Goal: Task Accomplishment & Management: Manage account settings

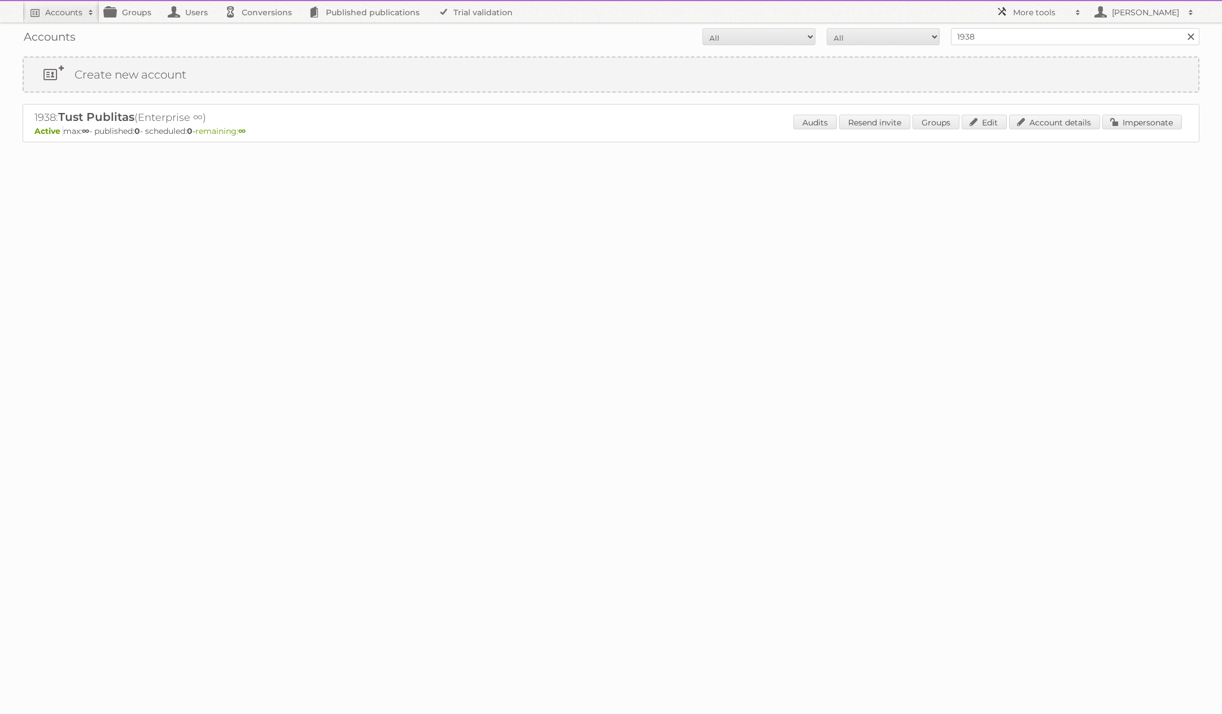
click at [1027, 11] on h2 "More tools" at bounding box center [1041, 12] width 56 height 11
click at [43, 121] on h2 "1938: Tust Publitas (Enterprise ∞)" at bounding box center [231, 117] width 395 height 15
copy h2 "1938"
click at [1029, 14] on h2 "More tools" at bounding box center [1041, 12] width 56 height 11
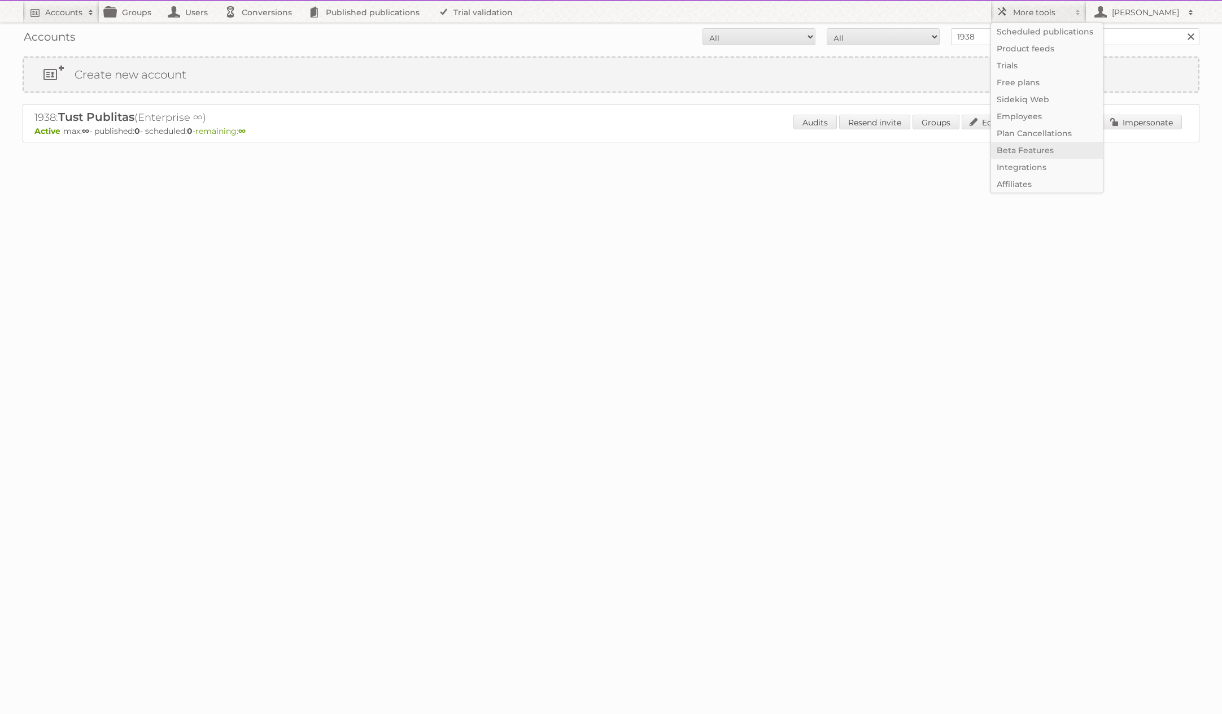
click at [1036, 156] on link "Beta Features" at bounding box center [1047, 150] width 112 height 17
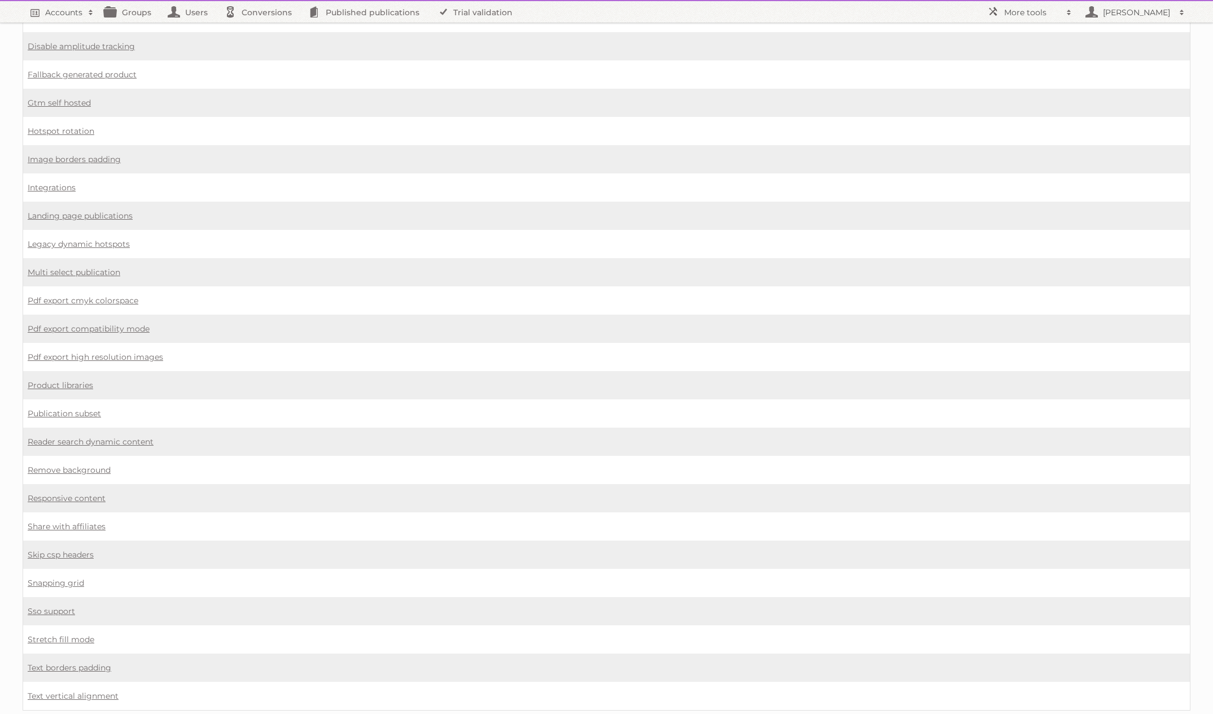
scroll to position [687, 0]
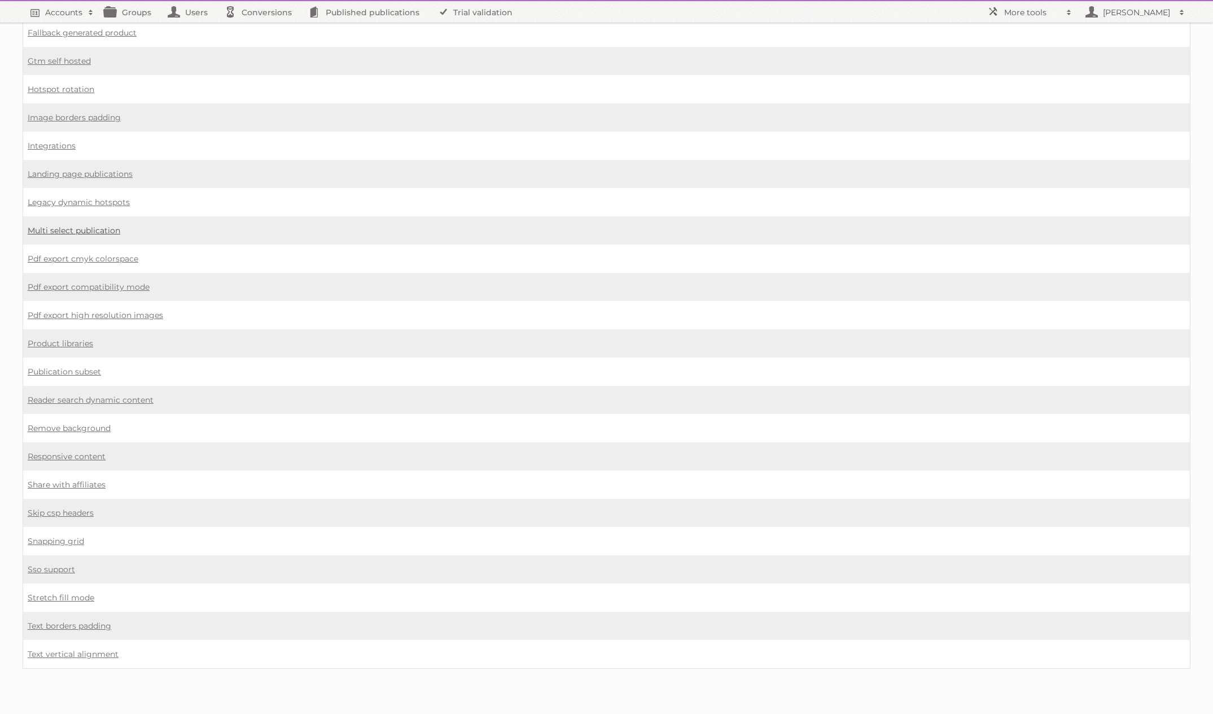
click at [76, 230] on link "Multi select publication" at bounding box center [74, 230] width 93 height 10
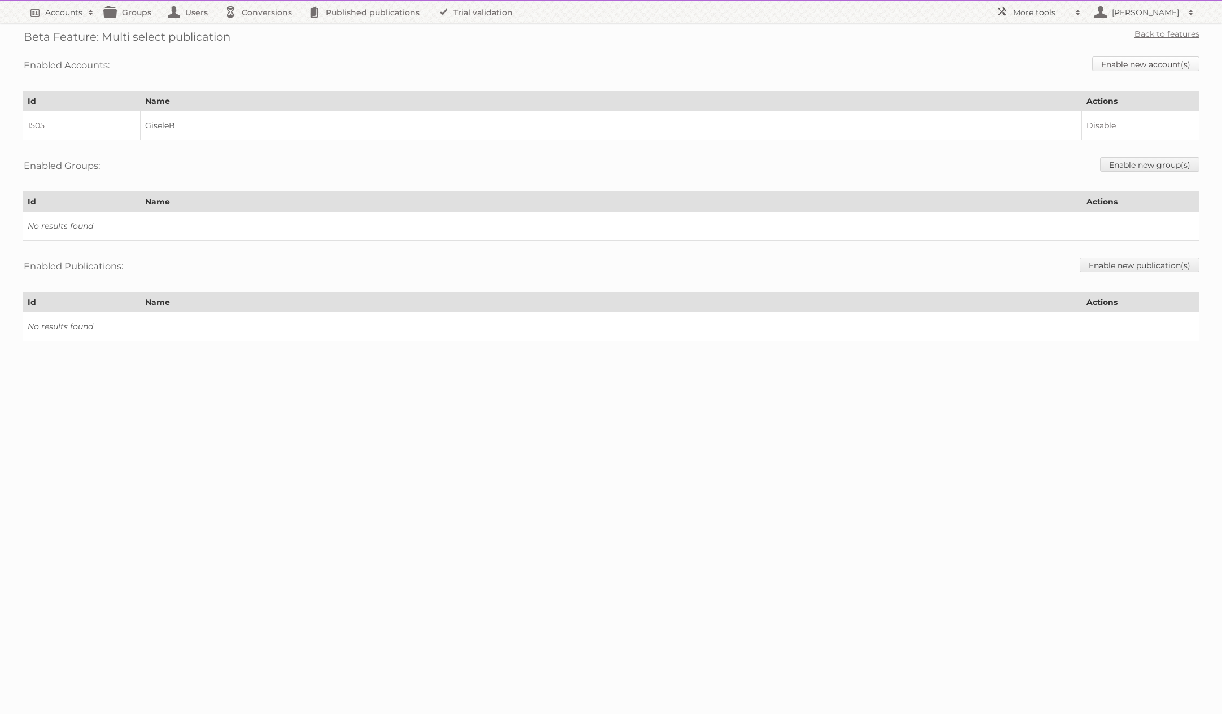
click at [1124, 64] on link "Enable new account(s)" at bounding box center [1145, 63] width 107 height 15
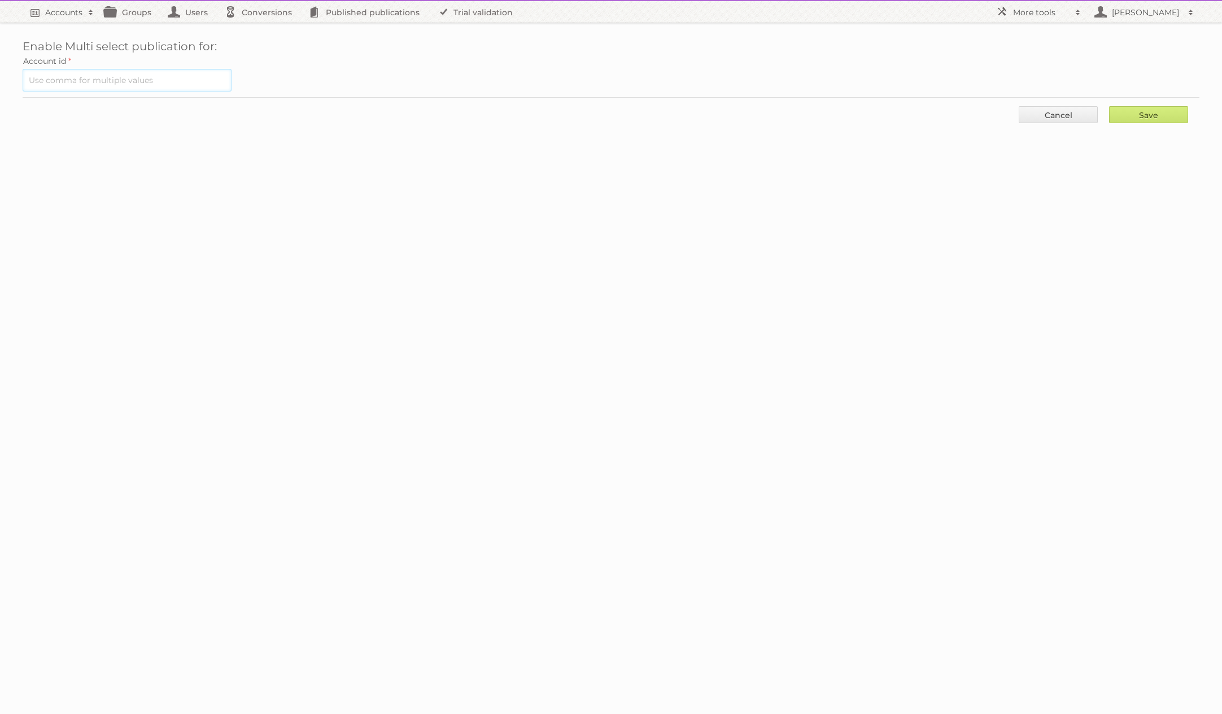
click at [160, 81] on input "text" at bounding box center [127, 80] width 209 height 23
paste input "1938"
type input "1938"
click at [1136, 119] on input "Save" at bounding box center [1148, 114] width 79 height 17
type input "..."
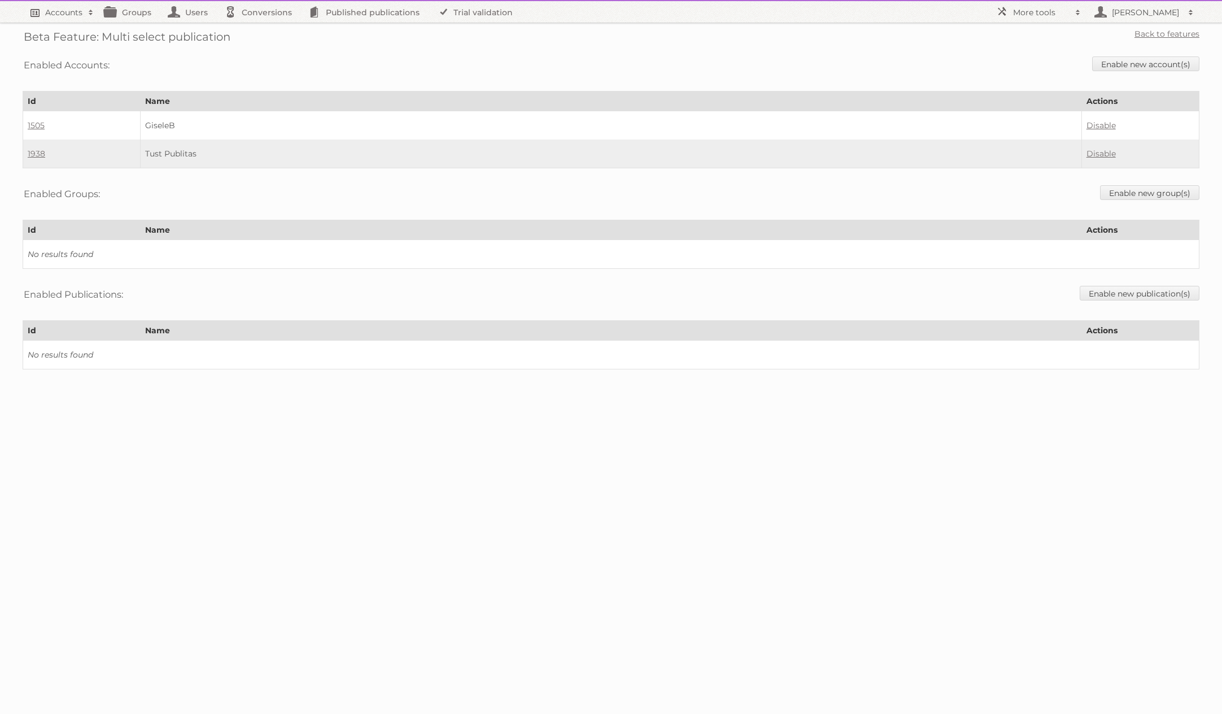
click at [69, 13] on h2 "Accounts" at bounding box center [63, 12] width 37 height 11
paste input"] "1938"
type input"] "1938"
click at [260, 29] on input "Search" at bounding box center [268, 37] width 17 height 17
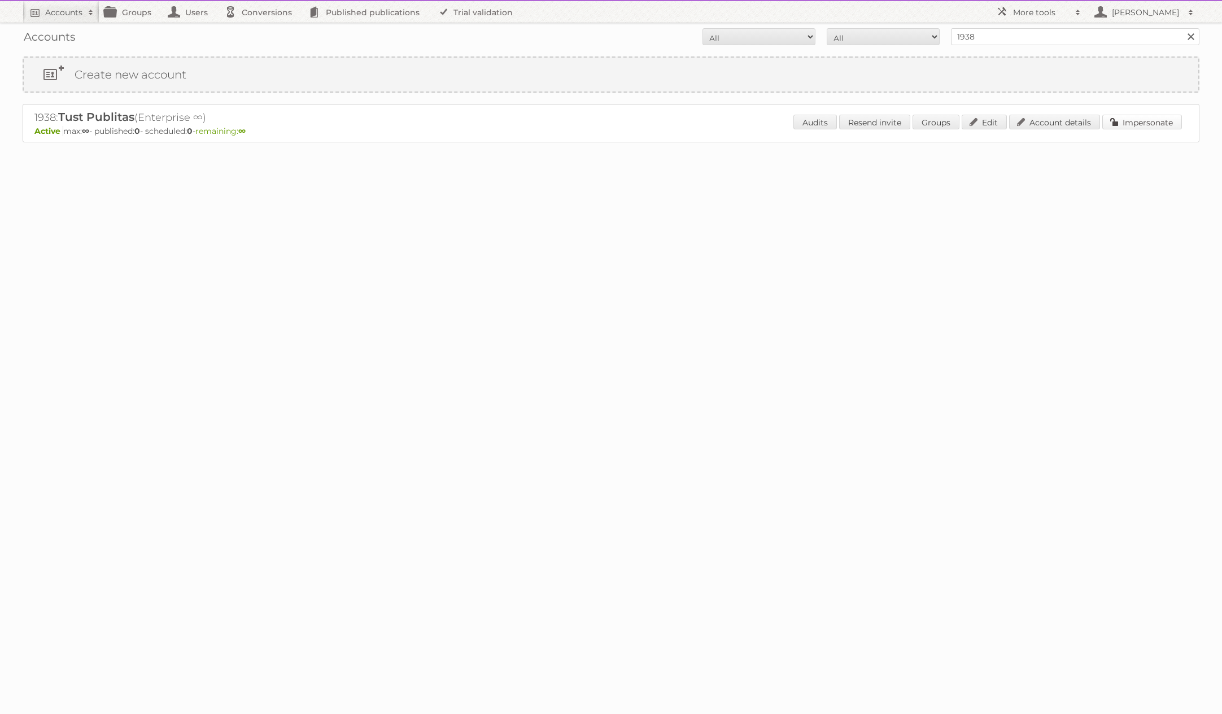
click at [1115, 121] on link "Impersonate" at bounding box center [1142, 122] width 80 height 15
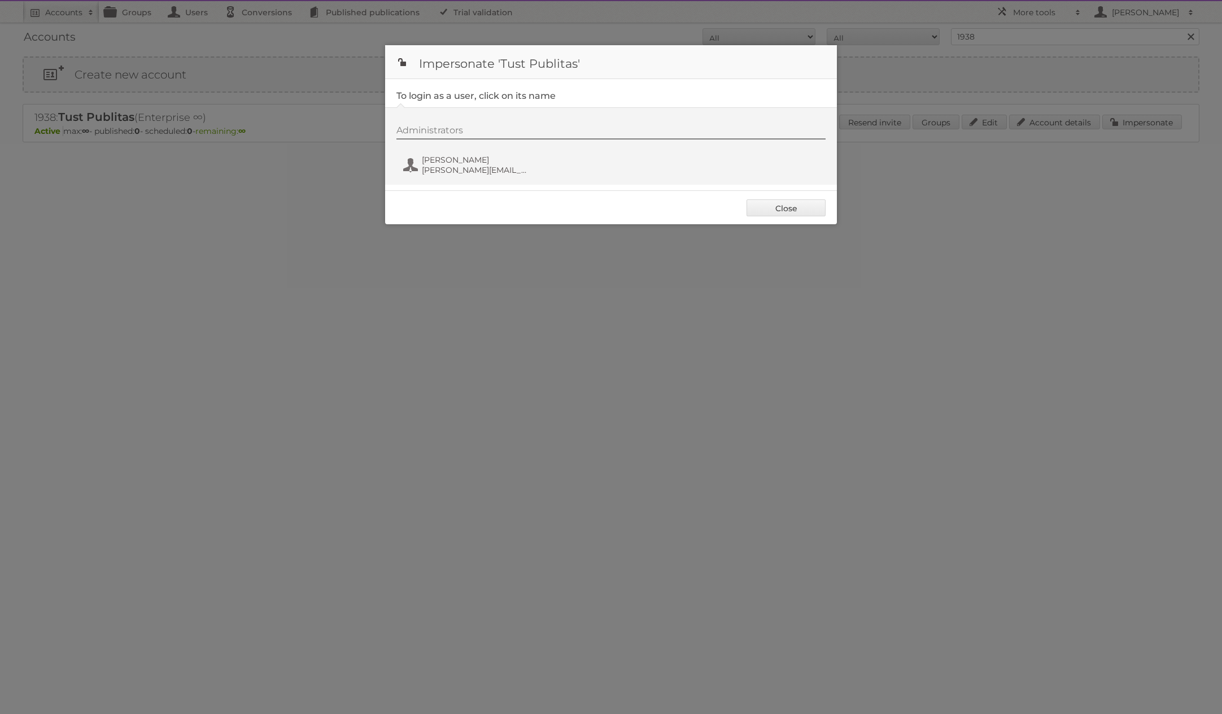
click at [470, 180] on div "Administrators [PERSON_NAME] [PERSON_NAME][EMAIL_ADDRESS][DOMAIN_NAME]" at bounding box center [611, 145] width 452 height 77
click at [465, 173] on span "m.tust@publitas.com" at bounding box center [477, 170] width 110 height 10
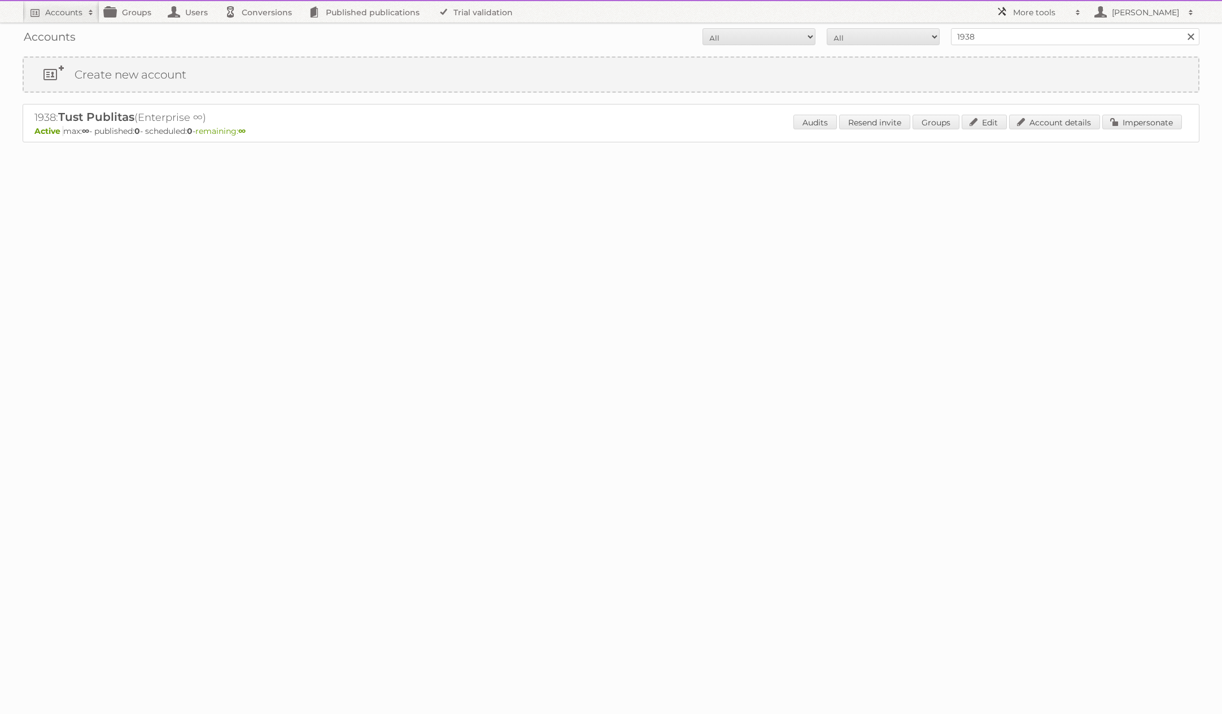
click at [1055, 12] on h2 "More tools" at bounding box center [1041, 12] width 56 height 11
click at [1036, 149] on link "Beta Features" at bounding box center [1047, 150] width 112 height 17
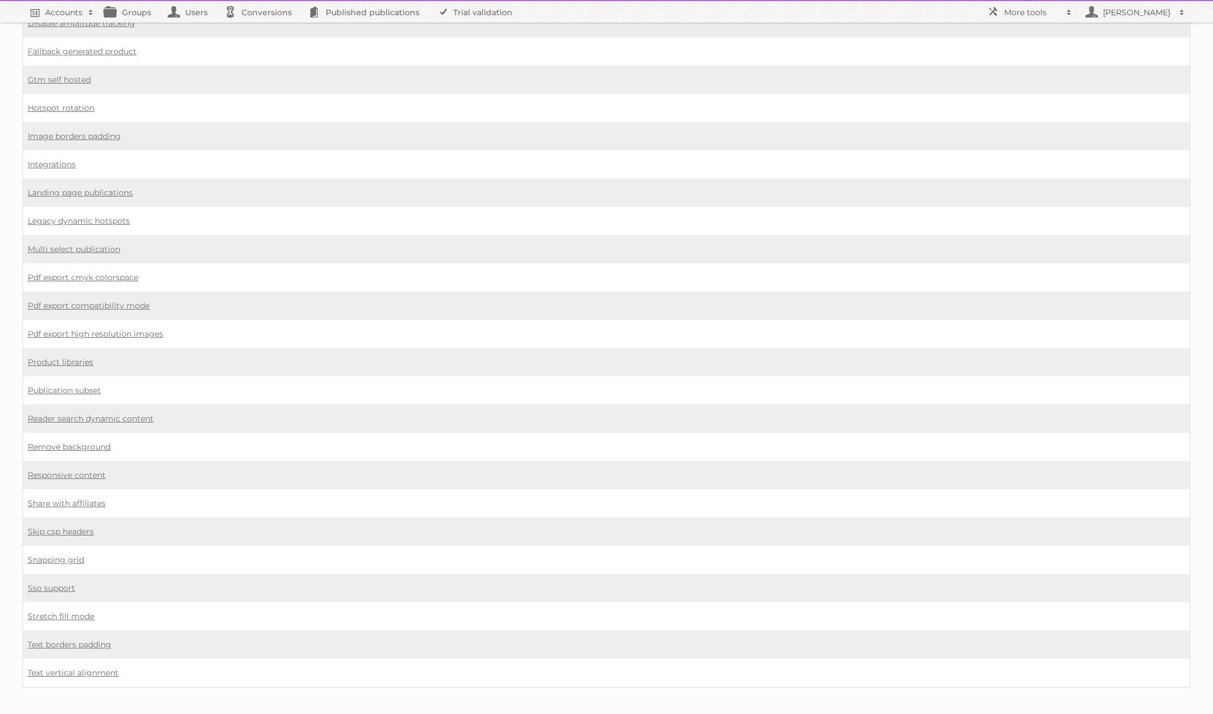
scroll to position [687, 0]
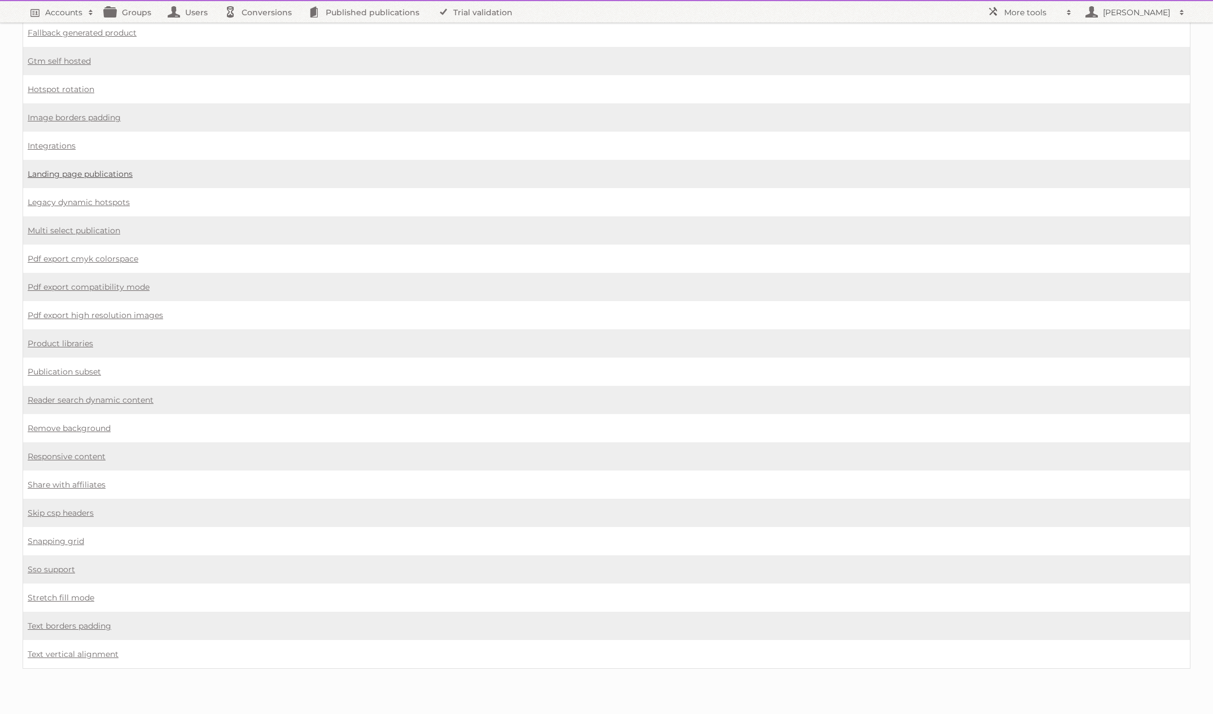
click at [49, 176] on link "Landing page publications" at bounding box center [80, 174] width 105 height 10
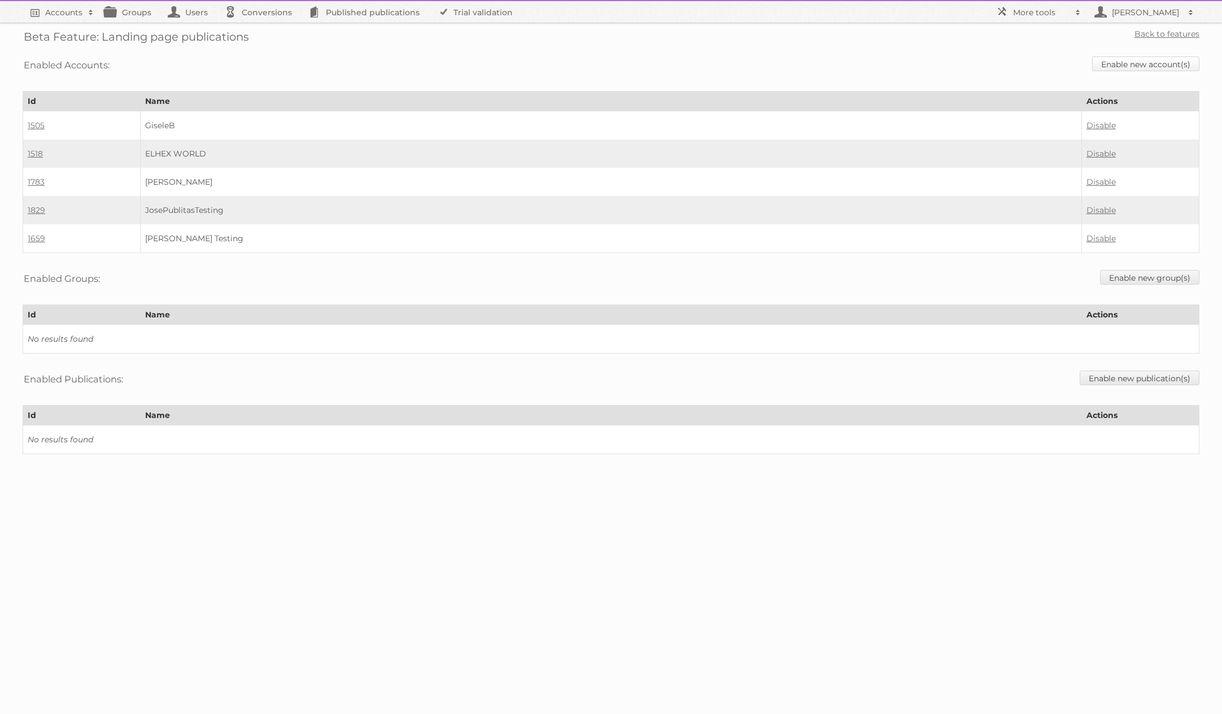
click at [1115, 68] on link "Enable new account(s)" at bounding box center [1145, 63] width 107 height 15
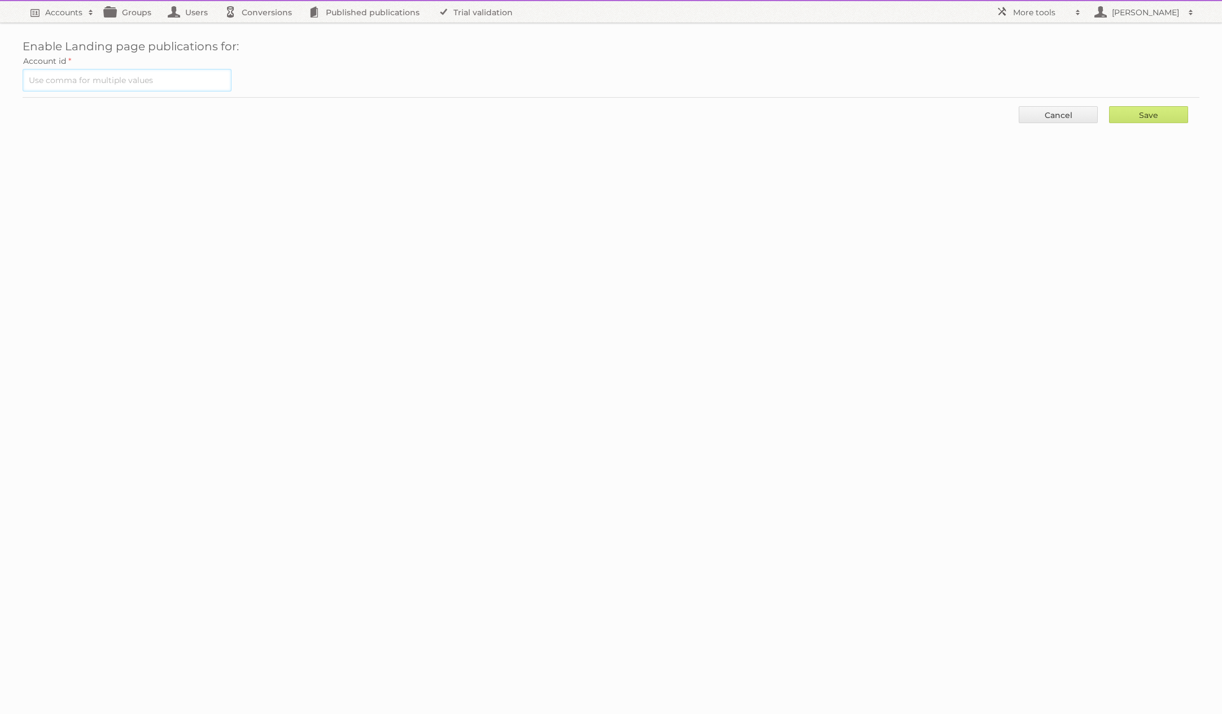
click at [155, 75] on input "text" at bounding box center [127, 80] width 209 height 23
paste input "1938"
type input "1938"
click at [1139, 113] on input "Save" at bounding box center [1148, 114] width 79 height 17
type input "..."
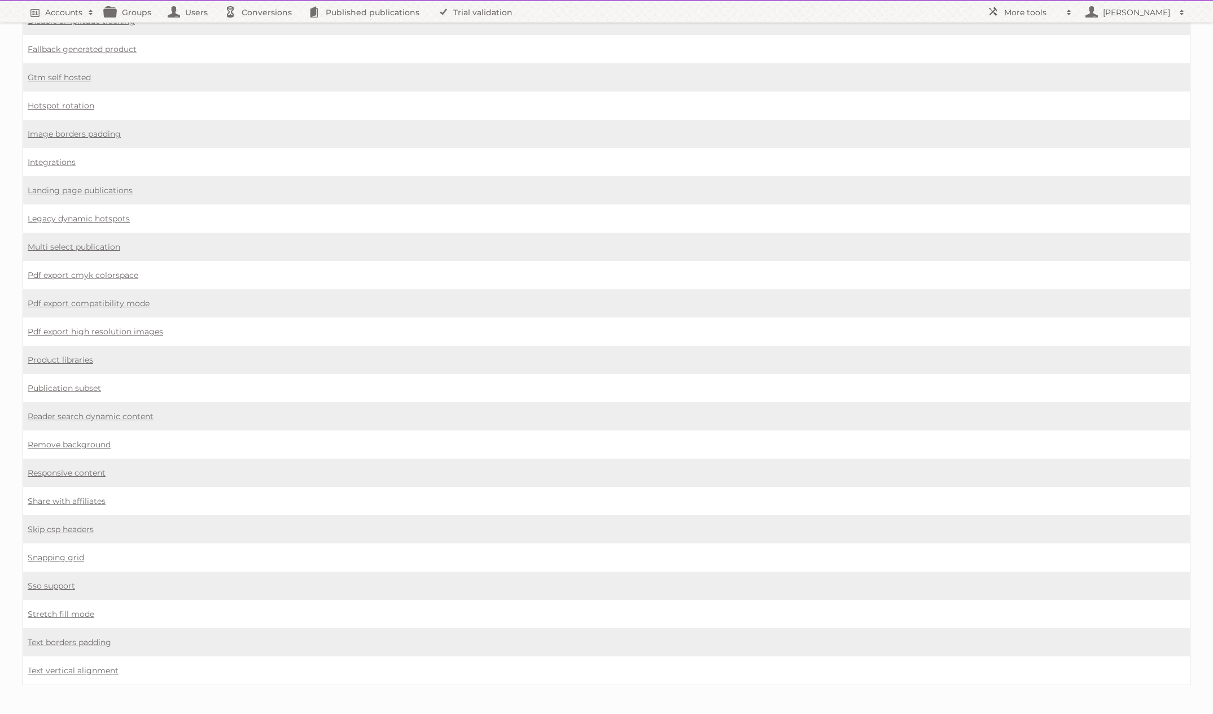
scroll to position [687, 0]
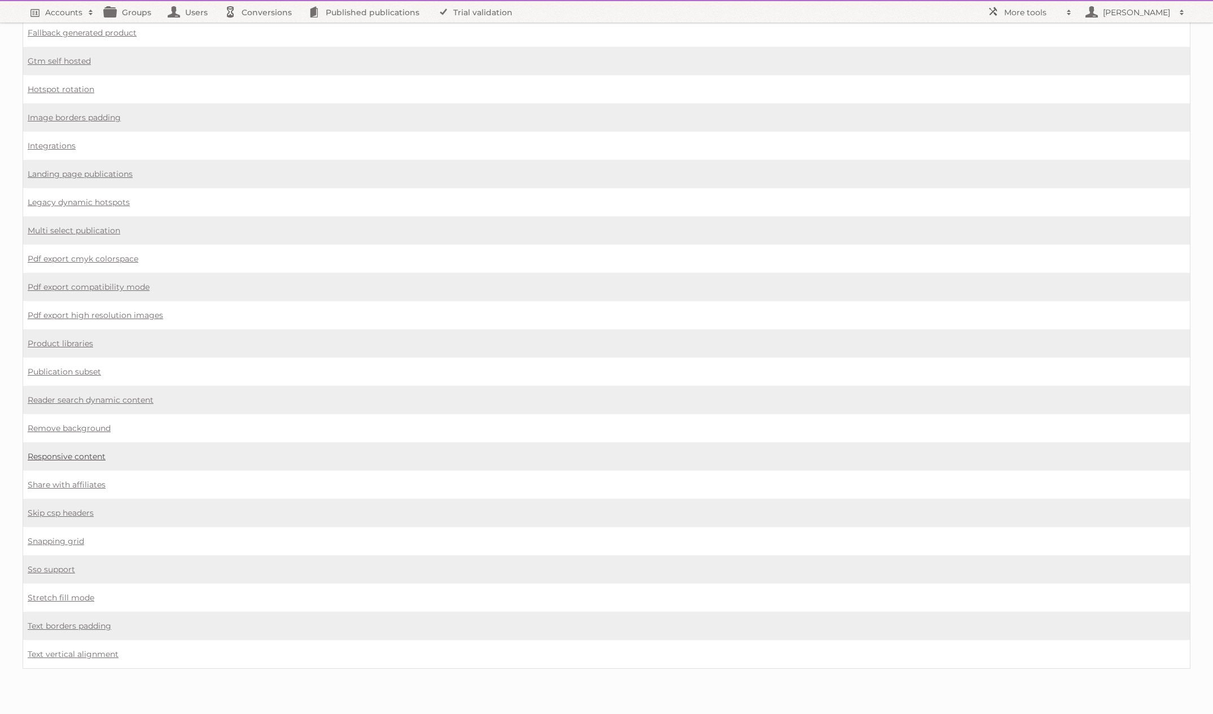
click at [86, 459] on link "Responsive content" at bounding box center [67, 456] width 78 height 10
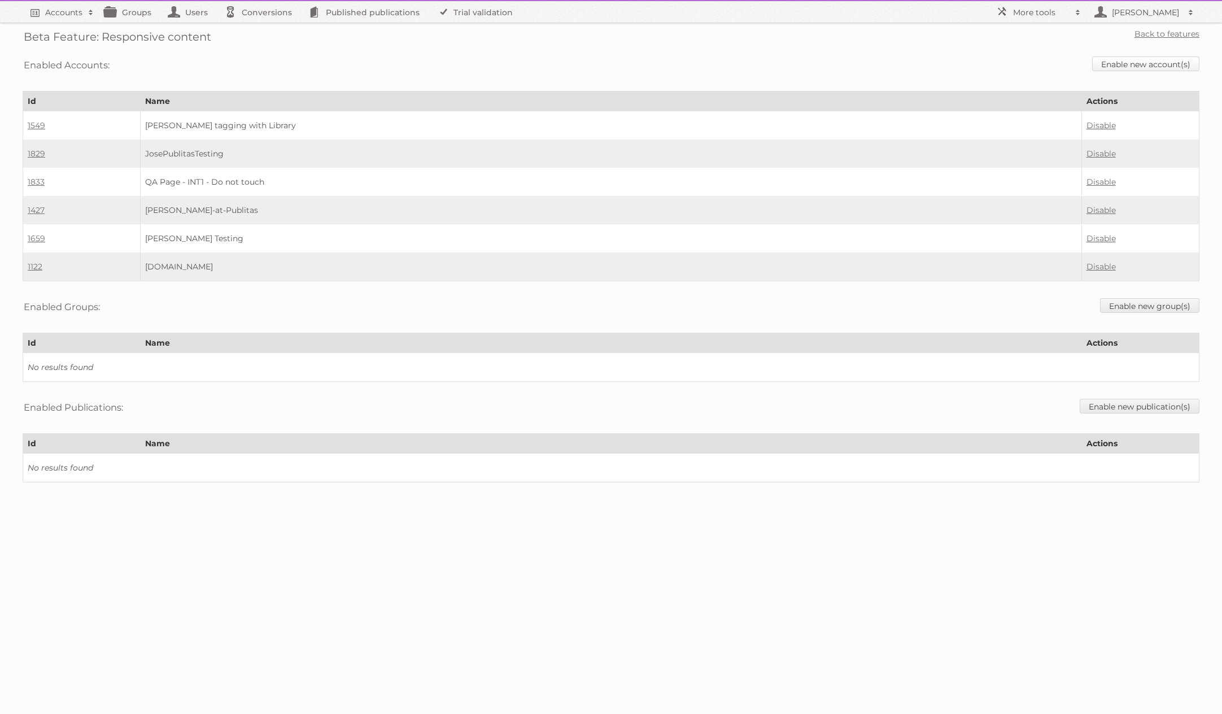
click at [1145, 68] on link "Enable new account(s)" at bounding box center [1145, 63] width 107 height 15
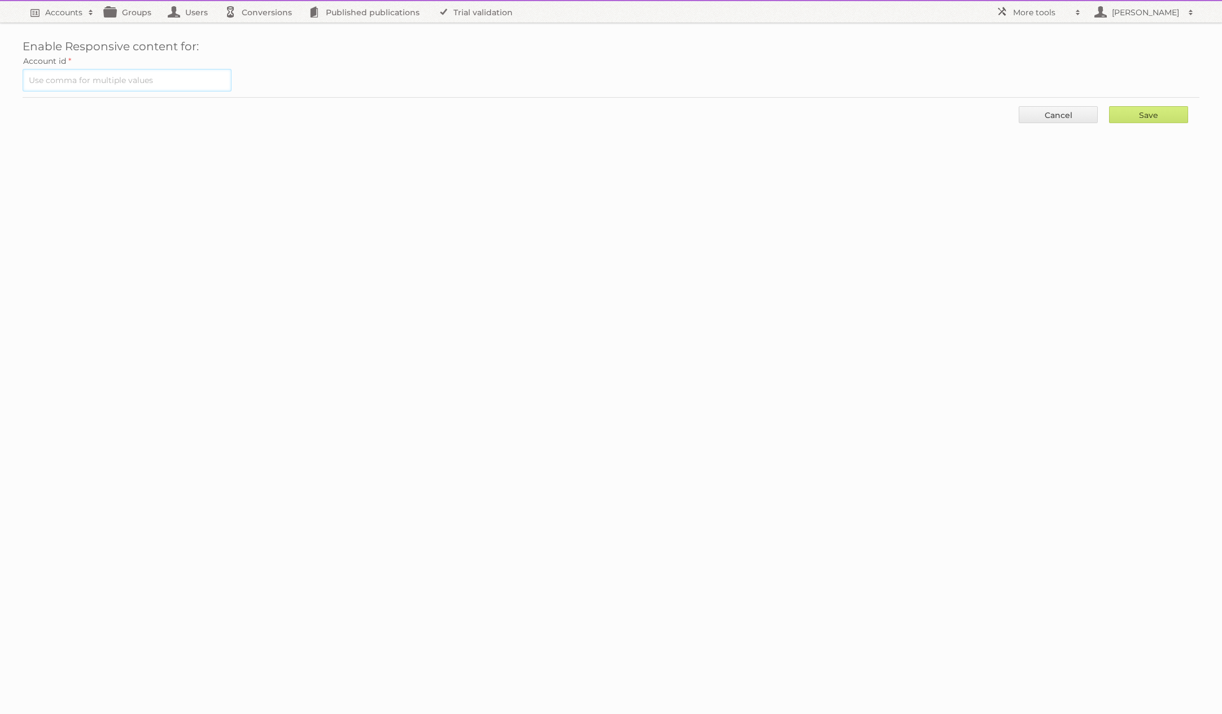
click at [127, 88] on input "text" at bounding box center [127, 80] width 209 height 23
paste input "1938"
type input "1938"
click at [1139, 115] on input "Save" at bounding box center [1148, 114] width 79 height 17
type input "..."
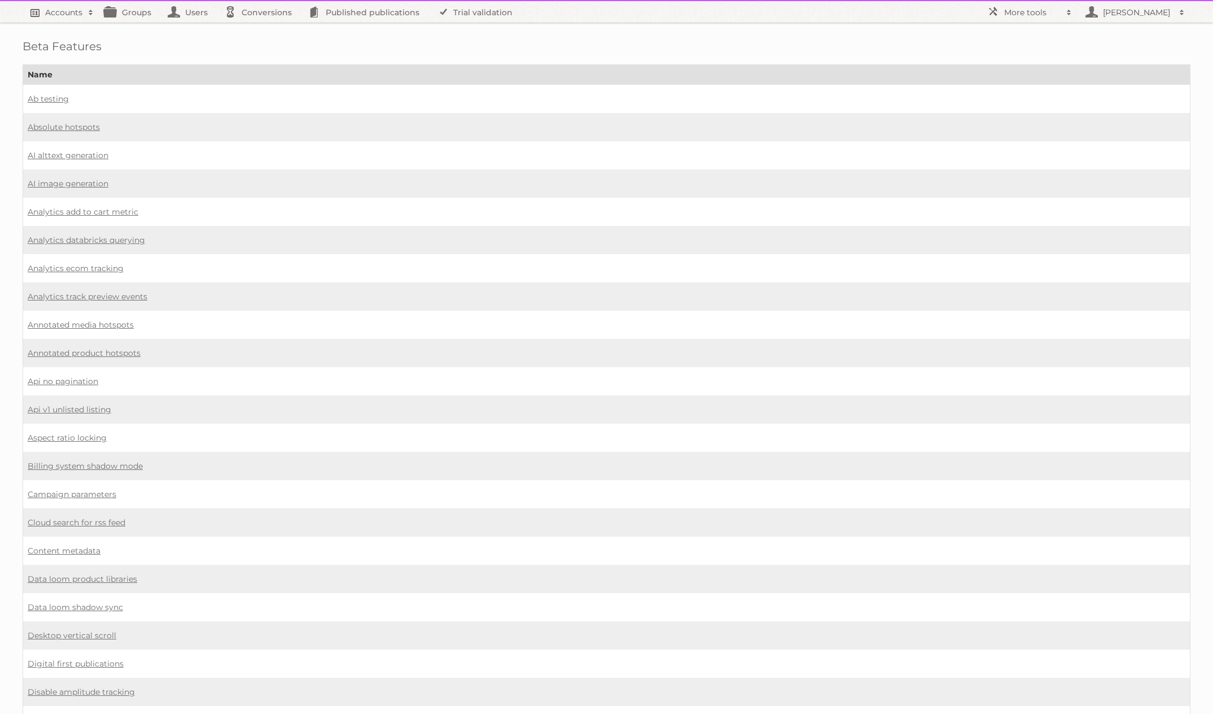
click at [83, 8] on span at bounding box center [90, 12] width 17 height 11
paste input"] "1938"
type input"] "1938"
click at [260, 29] on input "Search" at bounding box center [268, 37] width 17 height 17
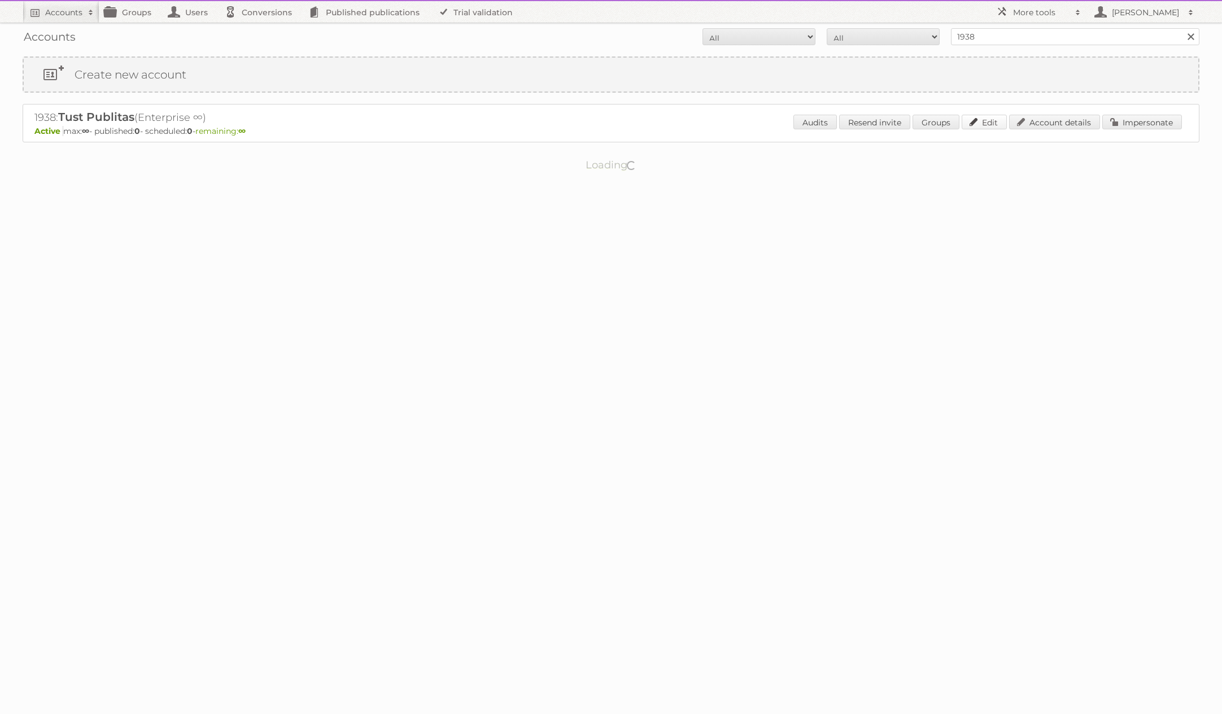
click at [971, 120] on link "Edit" at bounding box center [984, 122] width 45 height 15
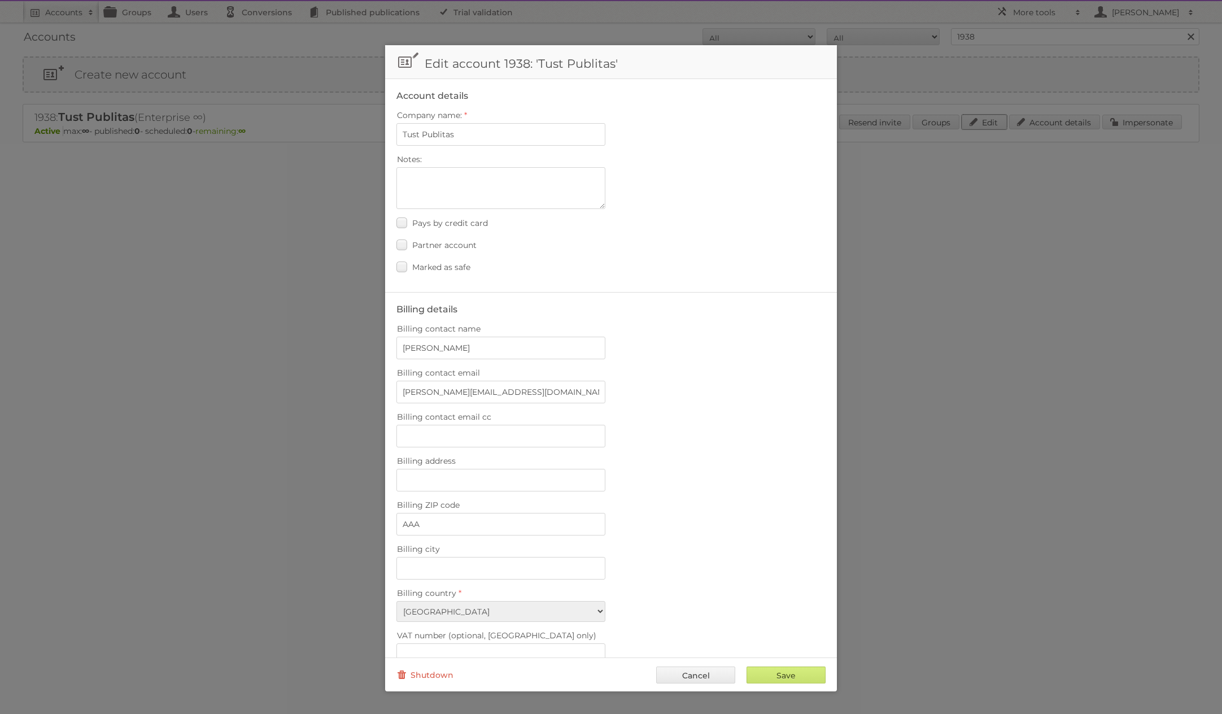
scroll to position [198, 0]
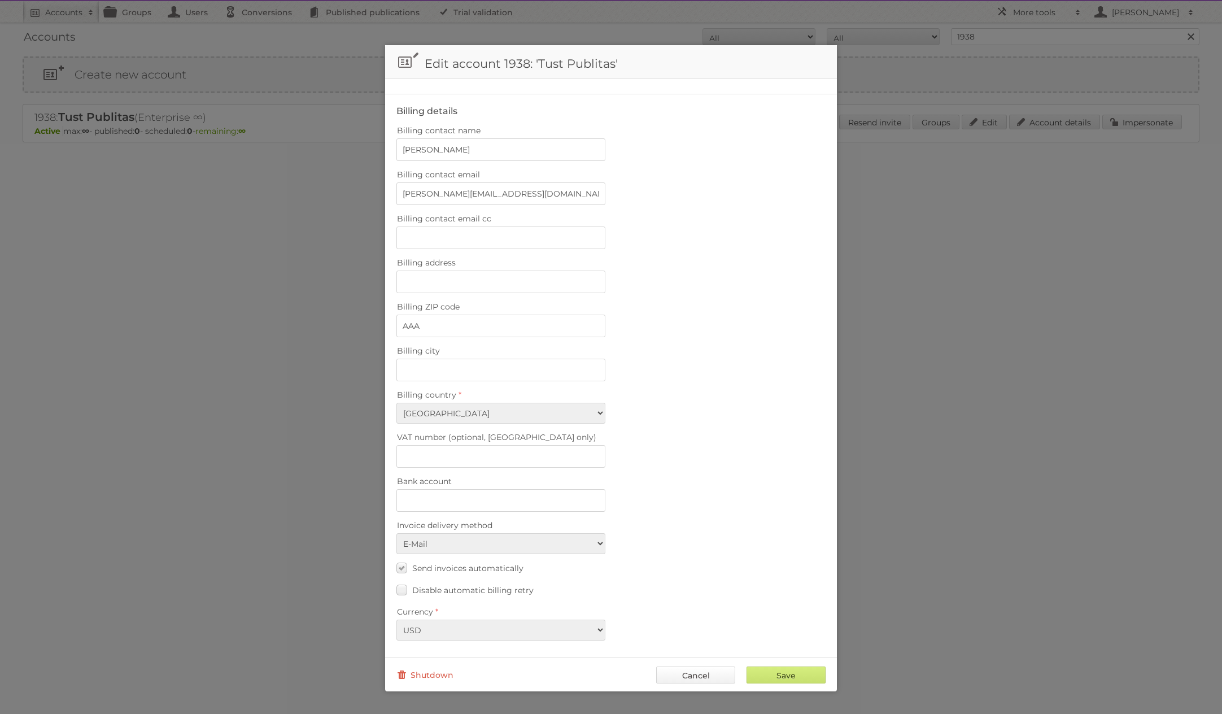
click at [699, 672] on link "Cancel" at bounding box center [695, 674] width 79 height 17
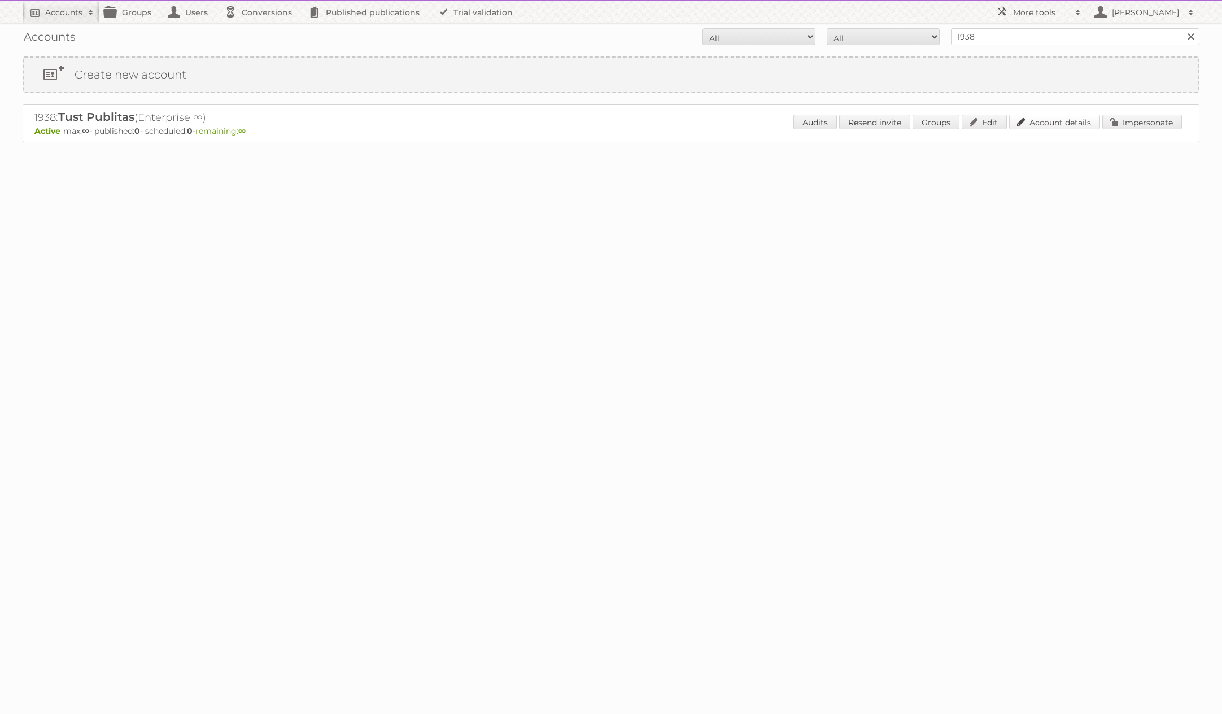
click at [1038, 122] on link "Account details" at bounding box center [1054, 122] width 91 height 15
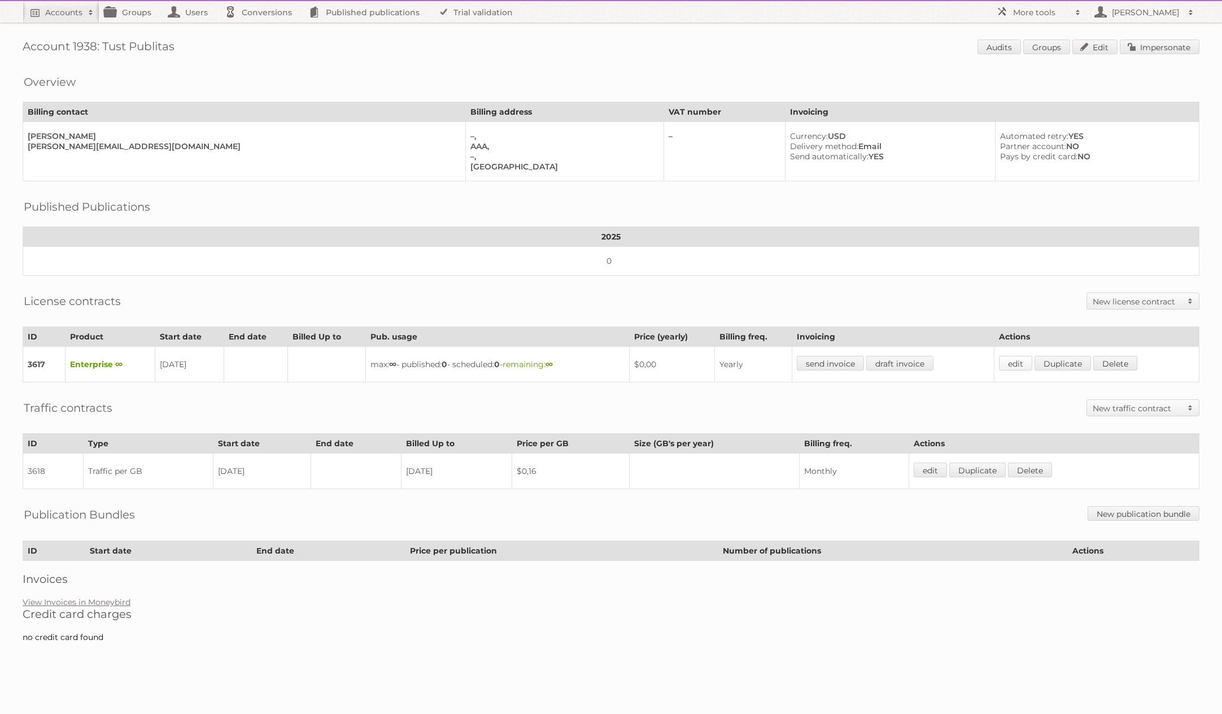
click at [1021, 357] on link "edit" at bounding box center [1015, 363] width 33 height 15
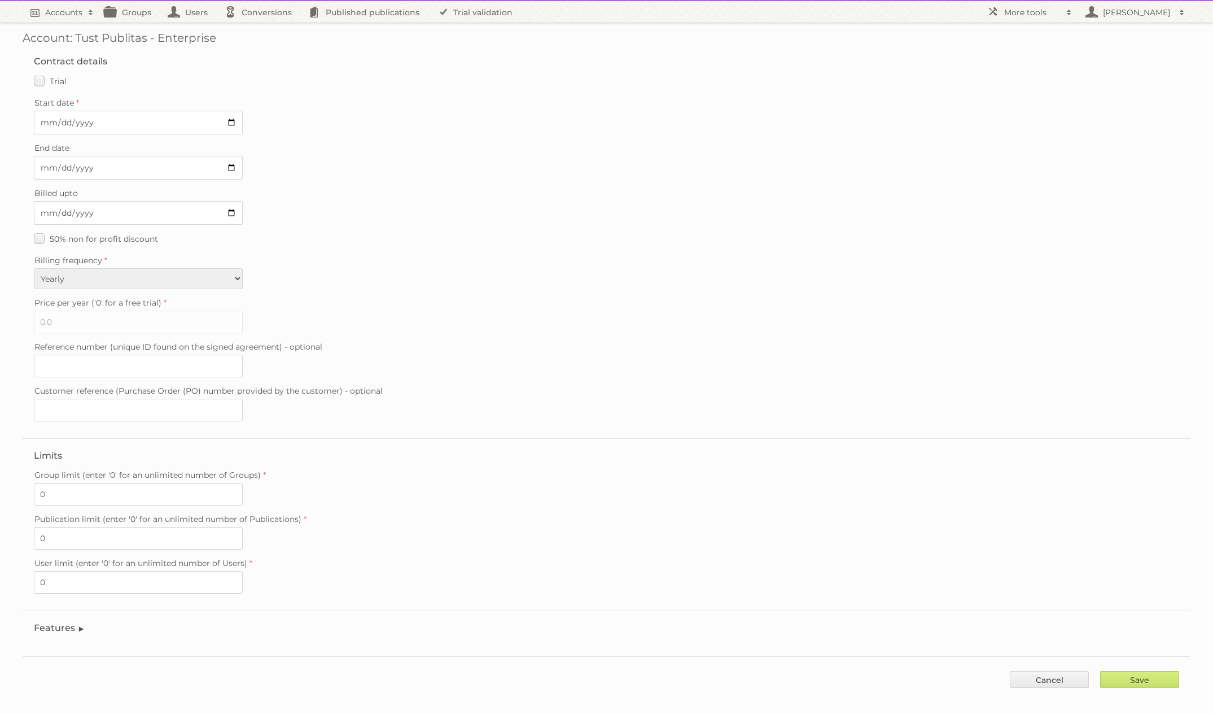
scroll to position [19, 0]
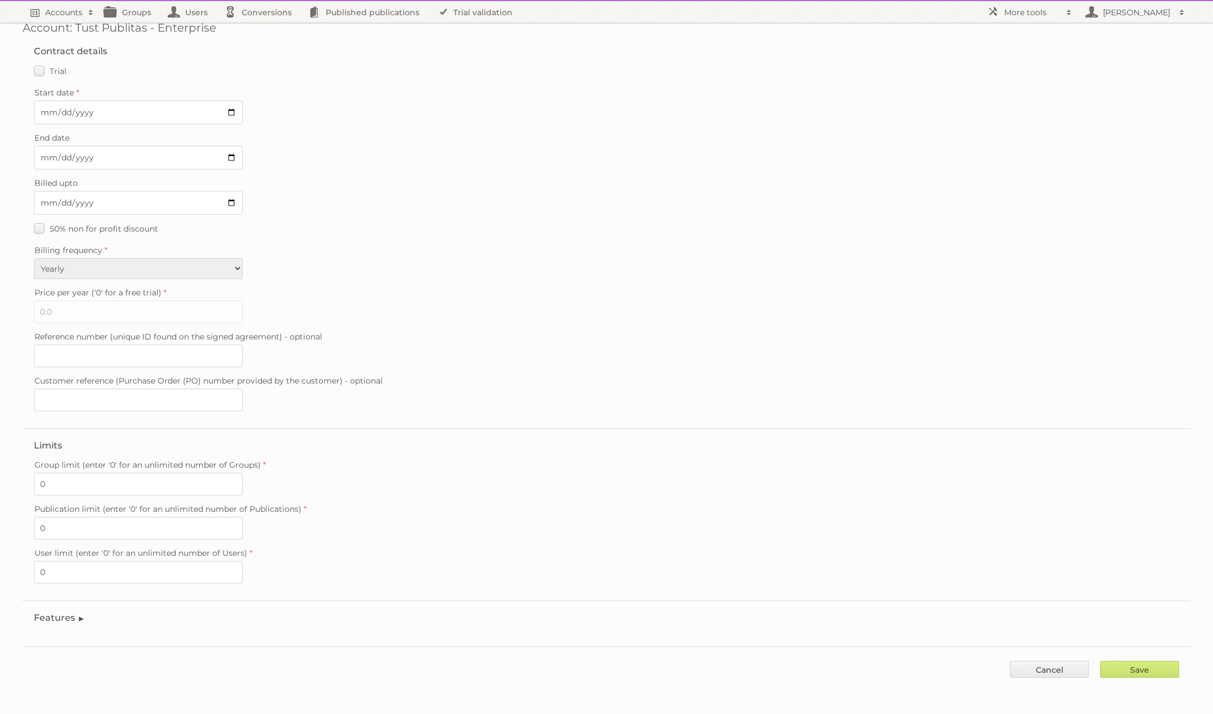
click at [74, 613] on legend "Features" at bounding box center [59, 617] width 51 height 11
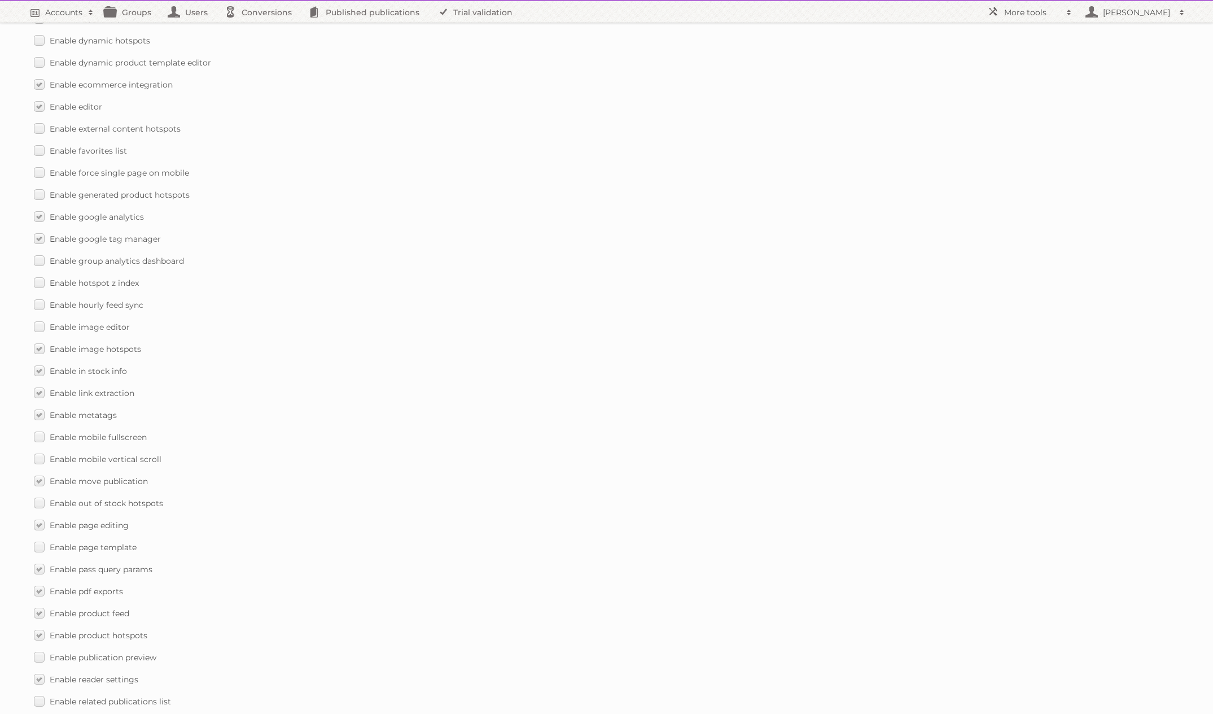
scroll to position [970, 0]
click at [37, 435] on label "Enable mobile fullscreen" at bounding box center [90, 434] width 113 height 16
click at [0, 0] on input "Enable mobile fullscreen" at bounding box center [0, 0] width 0 height 0
click at [38, 452] on label "Enable mobile vertical scroll" at bounding box center [98, 456] width 128 height 16
click at [0, 0] on input "Enable mobile vertical scroll" at bounding box center [0, 0] width 0 height 0
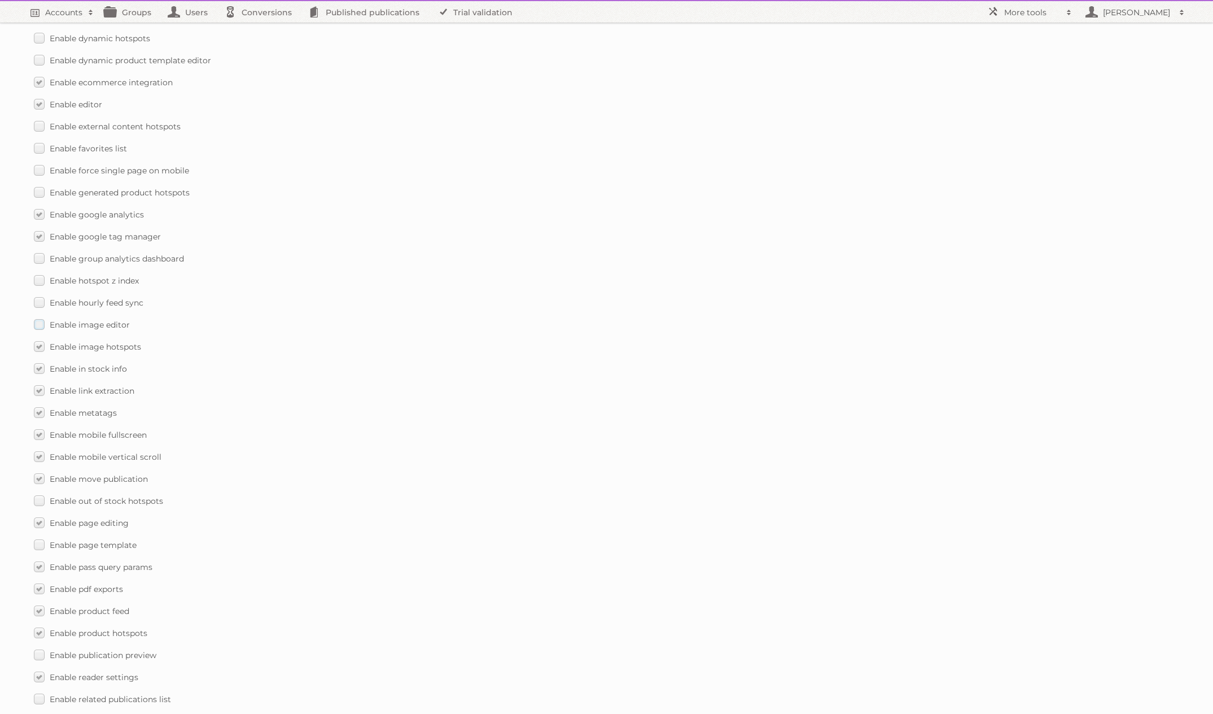
click at [41, 327] on label "Enable image editor" at bounding box center [82, 324] width 96 height 16
click at [0, 0] on input "Enable image editor" at bounding box center [0, 0] width 0 height 0
click at [39, 298] on label "Enable hourly feed sync" at bounding box center [89, 302] width 110 height 16
click at [0, 0] on input "Enable hourly feed sync" at bounding box center [0, 0] width 0 height 0
click at [40, 282] on label "Enable hotspot z index" at bounding box center [86, 280] width 105 height 16
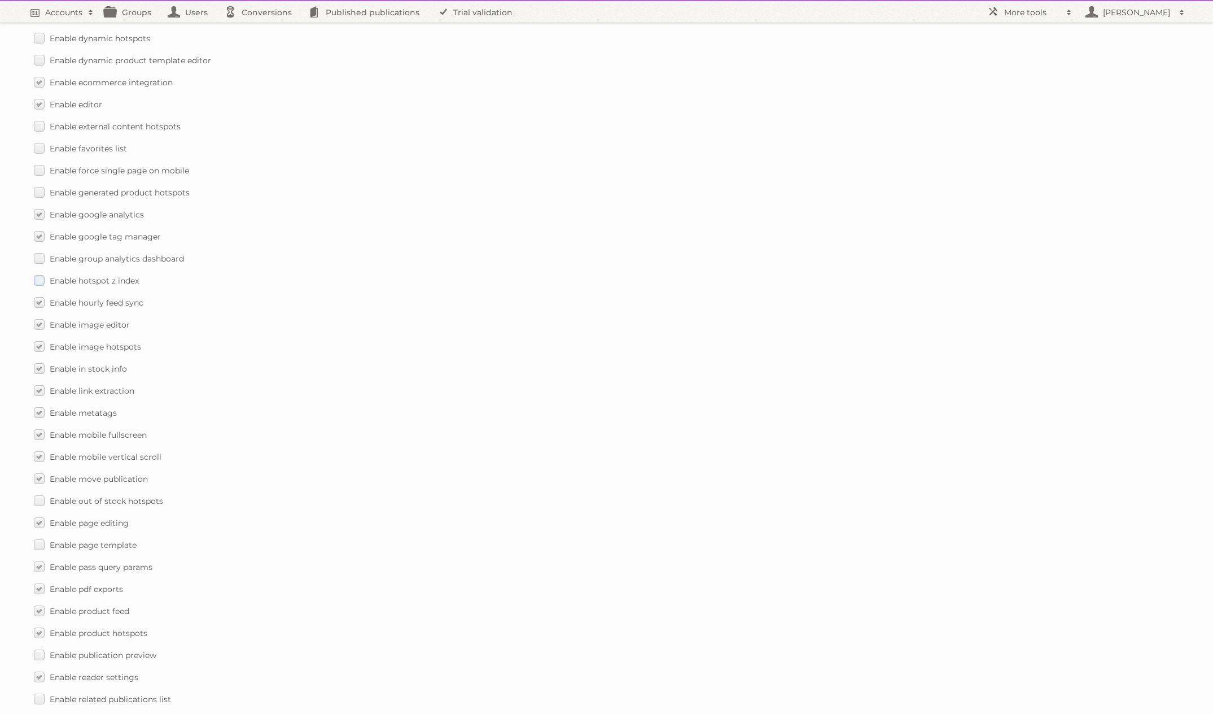
click at [0, 0] on input "Enable hotspot z index" at bounding box center [0, 0] width 0 height 0
click at [38, 255] on label "Enable group analytics dashboard" at bounding box center [109, 258] width 150 height 16
click at [0, 0] on input "Enable group analytics dashboard" at bounding box center [0, 0] width 0 height 0
click at [37, 193] on label "Enable generated product hotspots" at bounding box center [112, 192] width 156 height 16
click at [0, 0] on input "Enable generated product hotspots" at bounding box center [0, 0] width 0 height 0
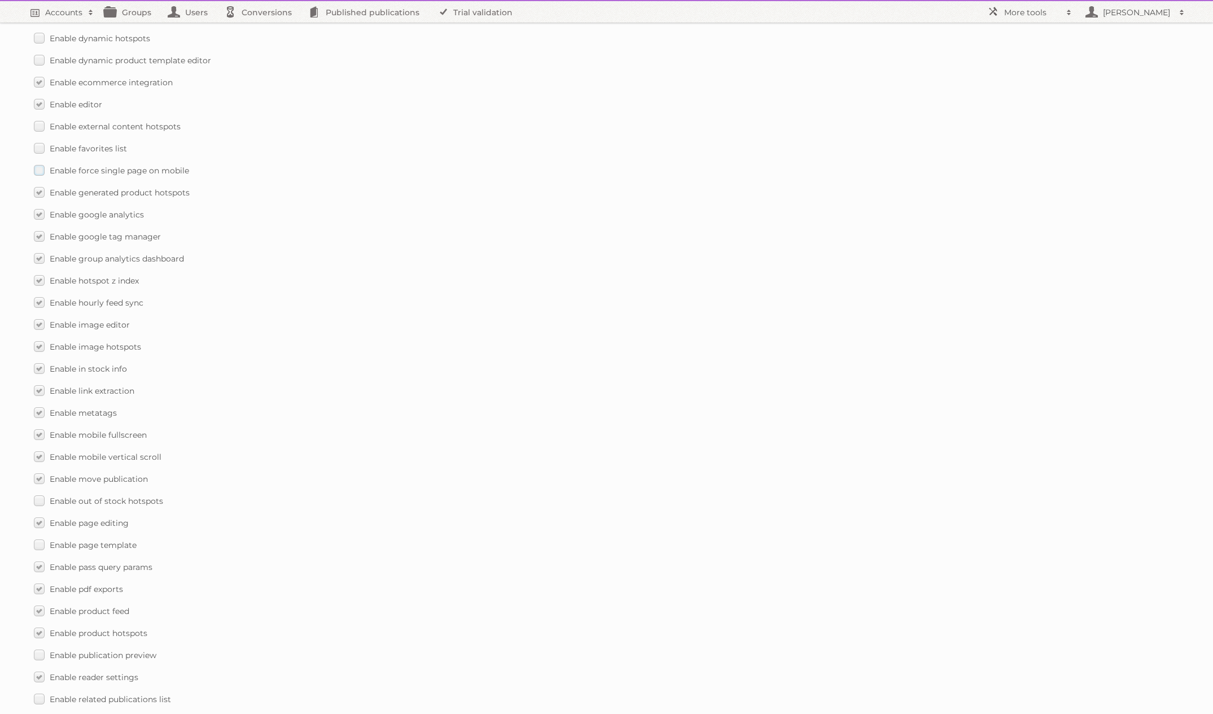
click at [37, 172] on label "Enable force single page on mobile" at bounding box center [111, 170] width 155 height 16
click at [0, 0] on input "Enable force single page on mobile" at bounding box center [0, 0] width 0 height 0
click at [34, 146] on label "Enable favorites list" at bounding box center [80, 148] width 93 height 16
click at [0, 0] on input "Enable favorites list" at bounding box center [0, 0] width 0 height 0
click at [39, 128] on label "Enable external content hotspots" at bounding box center [107, 126] width 147 height 16
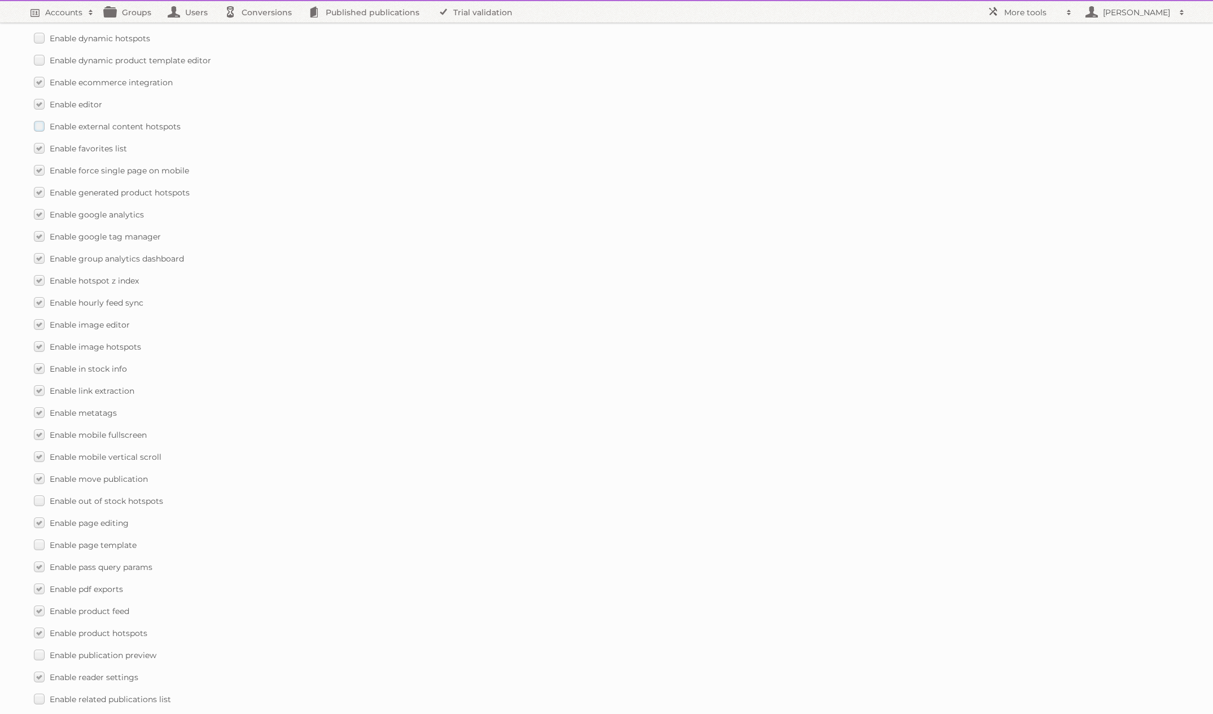
click at [0, 0] on input "Enable external content hotspots" at bounding box center [0, 0] width 0 height 0
click at [35, 79] on label "Enable dynamic product template editor" at bounding box center [122, 79] width 177 height 16
click at [0, 0] on input "Enable dynamic product template editor" at bounding box center [0, 0] width 0 height 0
click at [39, 58] on label "Enable dynamic hotspots" at bounding box center [92, 57] width 116 height 16
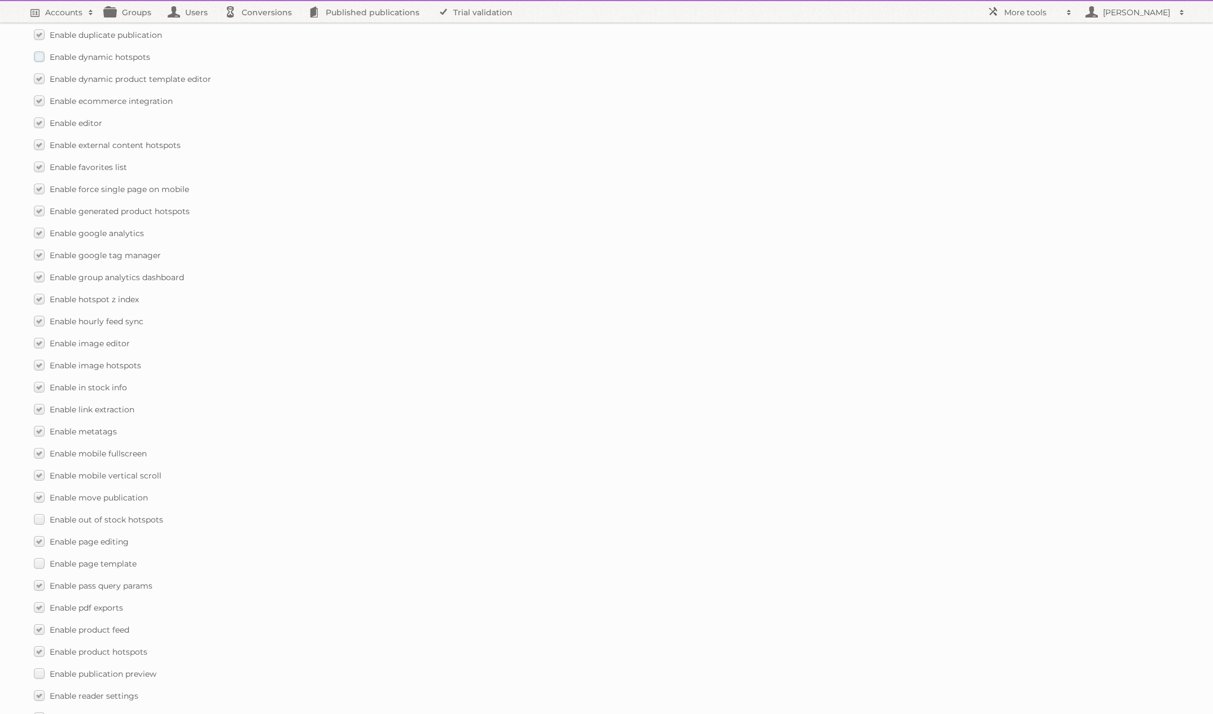
click at [0, 0] on input "Enable dynamic hotspots" at bounding box center [0, 0] width 0 height 0
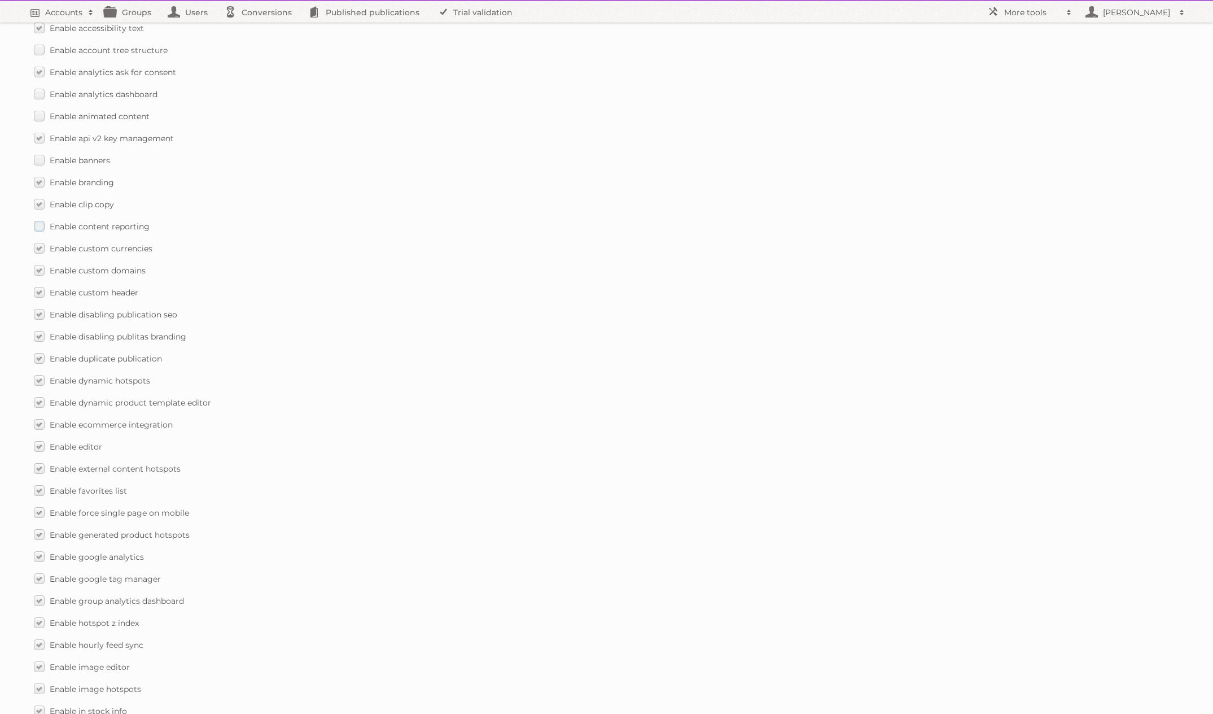
scroll to position [625, 0]
click at [41, 97] on label "Enable analytics dashboard" at bounding box center [96, 97] width 124 height 16
click at [0, 0] on input "Enable analytics dashboard" at bounding box center [0, 0] width 0 height 0
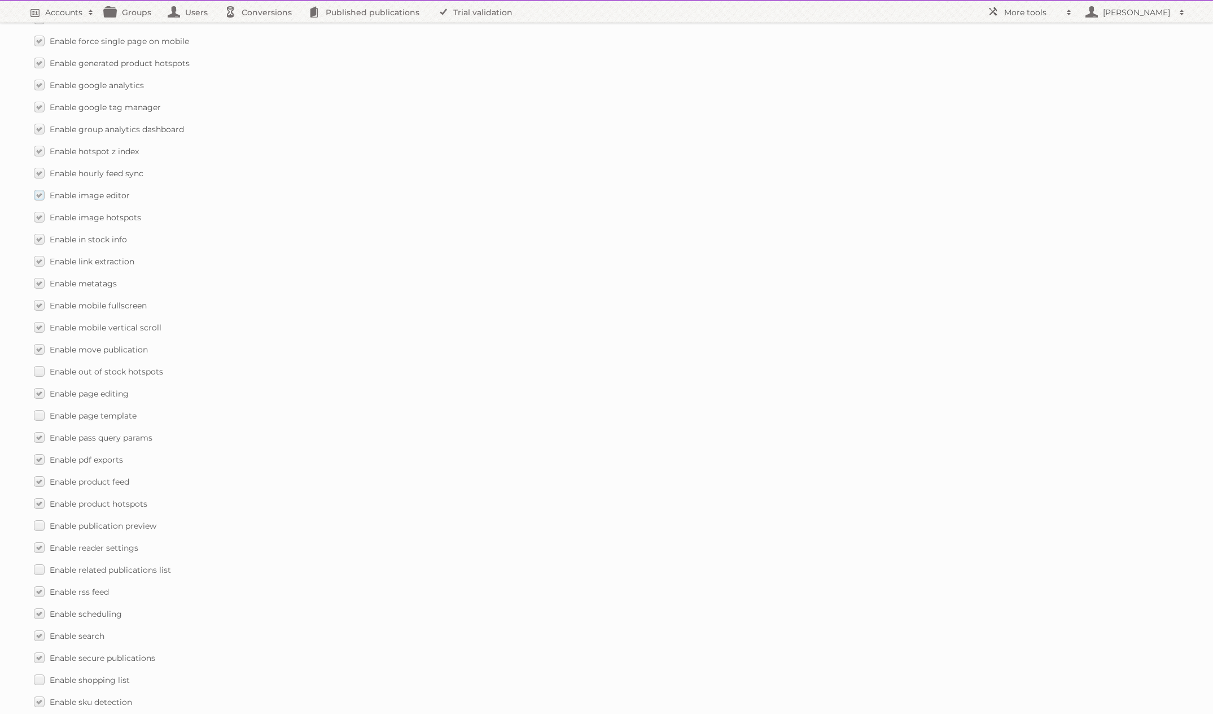
scroll to position [1244, 0]
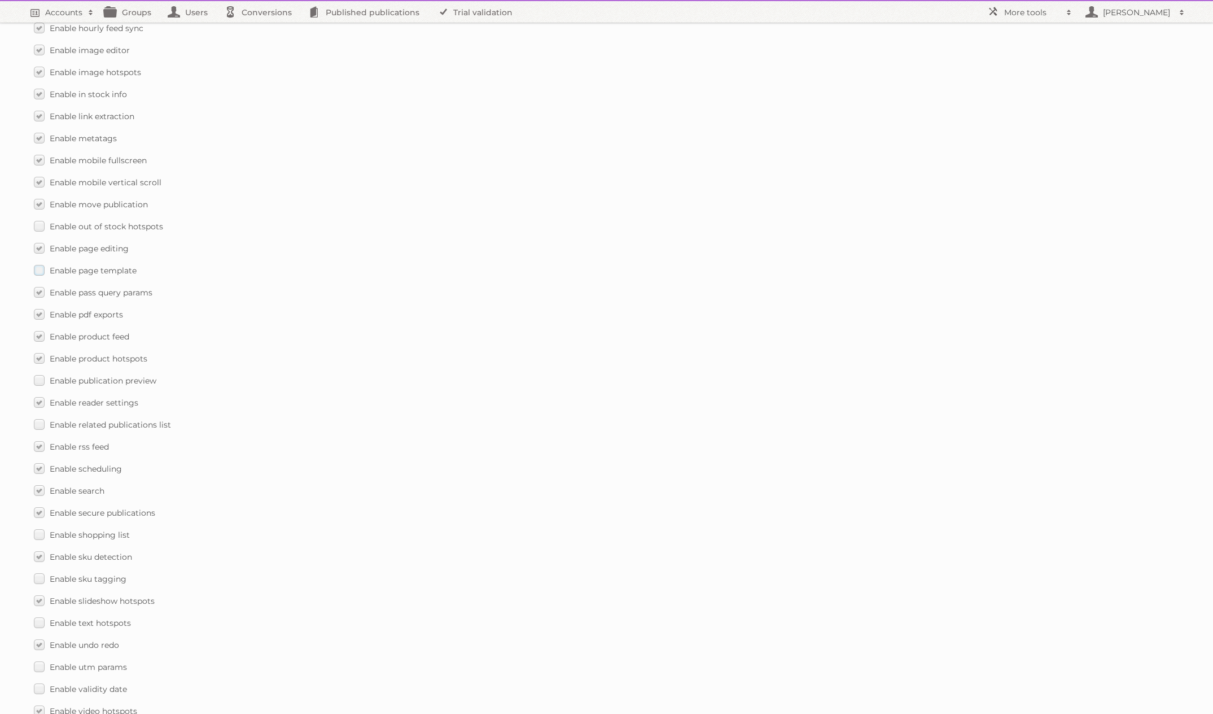
click at [40, 272] on label "Enable page template" at bounding box center [85, 270] width 103 height 16
click at [0, 0] on input "Enable page template" at bounding box center [0, 0] width 0 height 0
click at [43, 382] on label "Enable publication preview" at bounding box center [95, 380] width 123 height 16
click at [0, 0] on input "Enable publication preview" at bounding box center [0, 0] width 0 height 0
click at [38, 429] on label "Enable related publications list" at bounding box center [102, 424] width 137 height 16
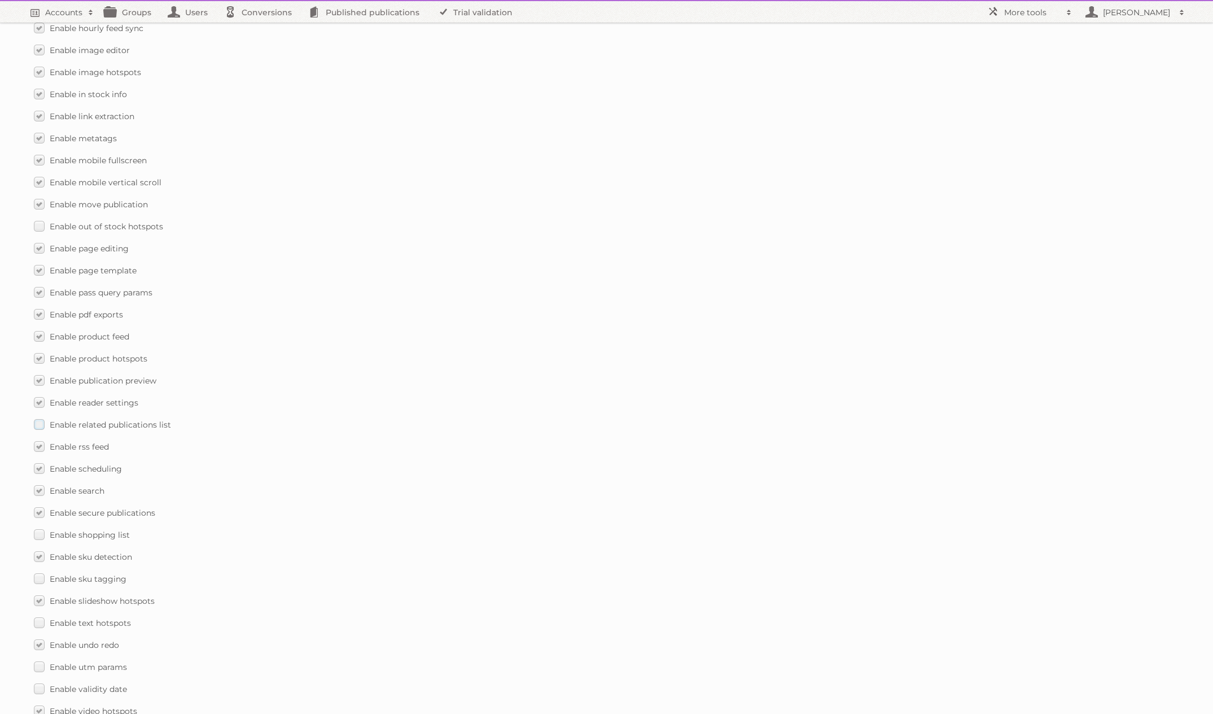
click at [0, 0] on input "Enable related publications list" at bounding box center [0, 0] width 0 height 0
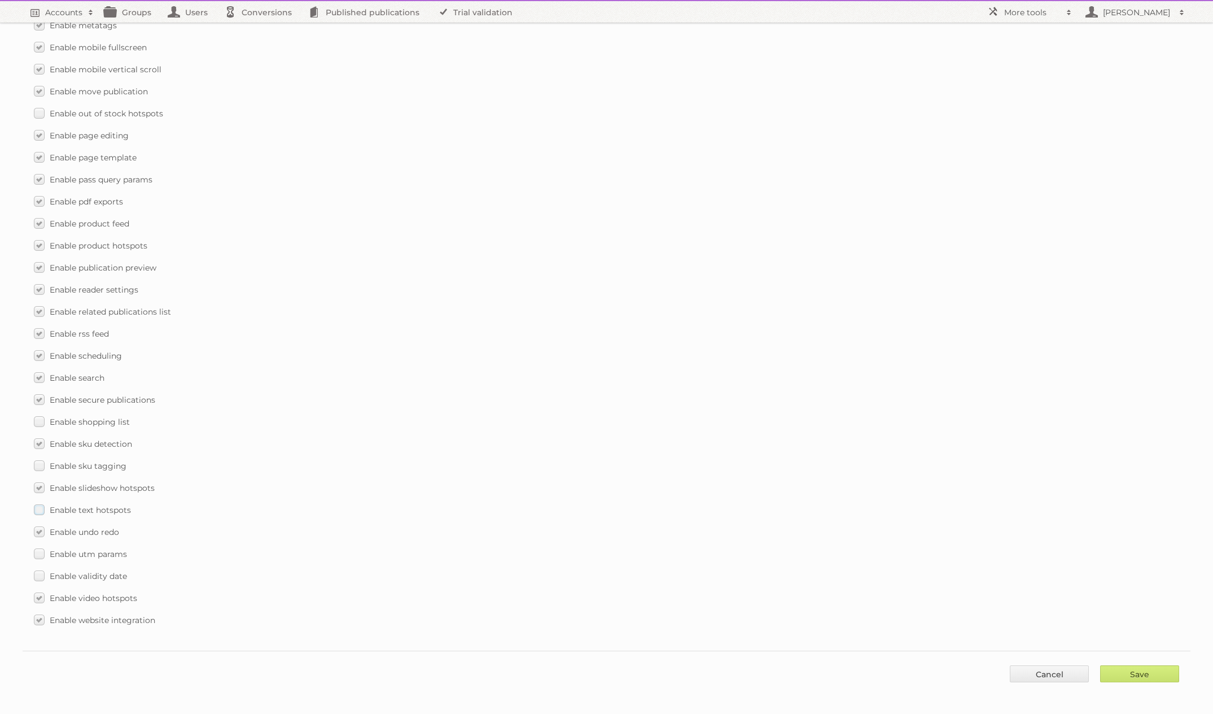
click at [92, 511] on span "Enable text hotspots" at bounding box center [90, 510] width 81 height 10
click at [0, 0] on input "Enable text hotspots" at bounding box center [0, 0] width 0 height 0
click at [1119, 674] on input "Save" at bounding box center [1139, 673] width 79 height 17
type input "..."
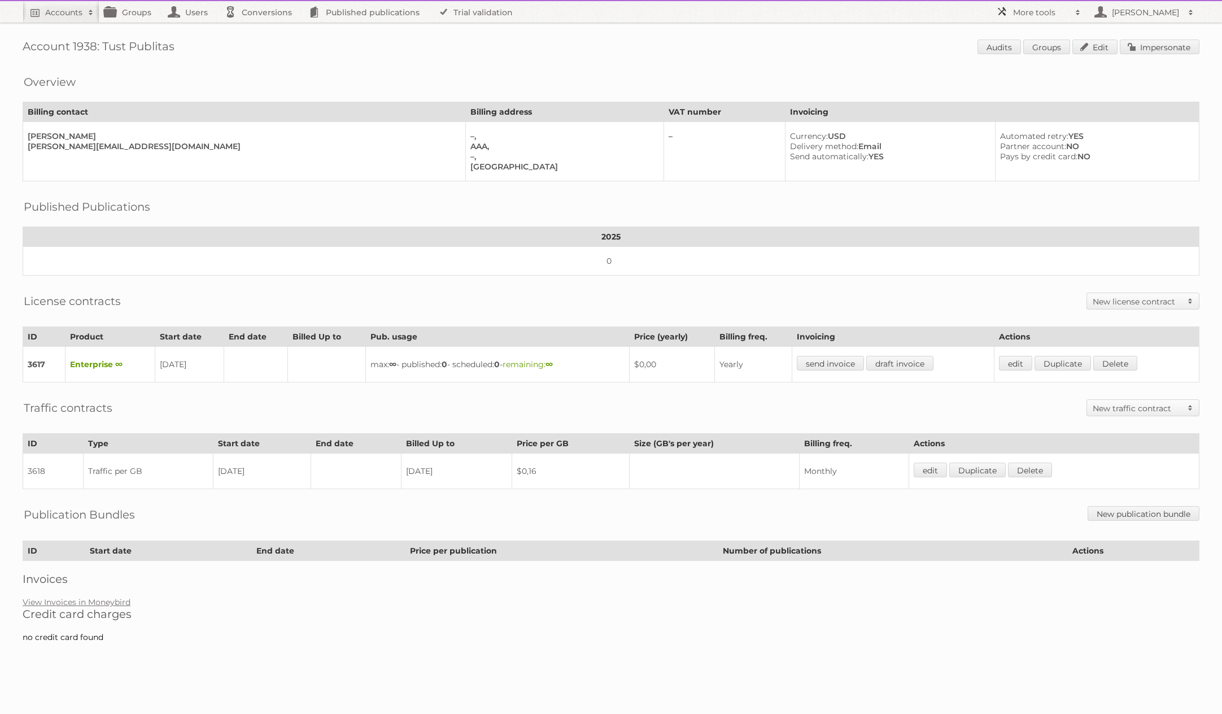
click at [1027, 10] on h2 "More tools" at bounding box center [1041, 12] width 56 height 11
click at [1023, 155] on link "Beta Features" at bounding box center [1047, 150] width 112 height 17
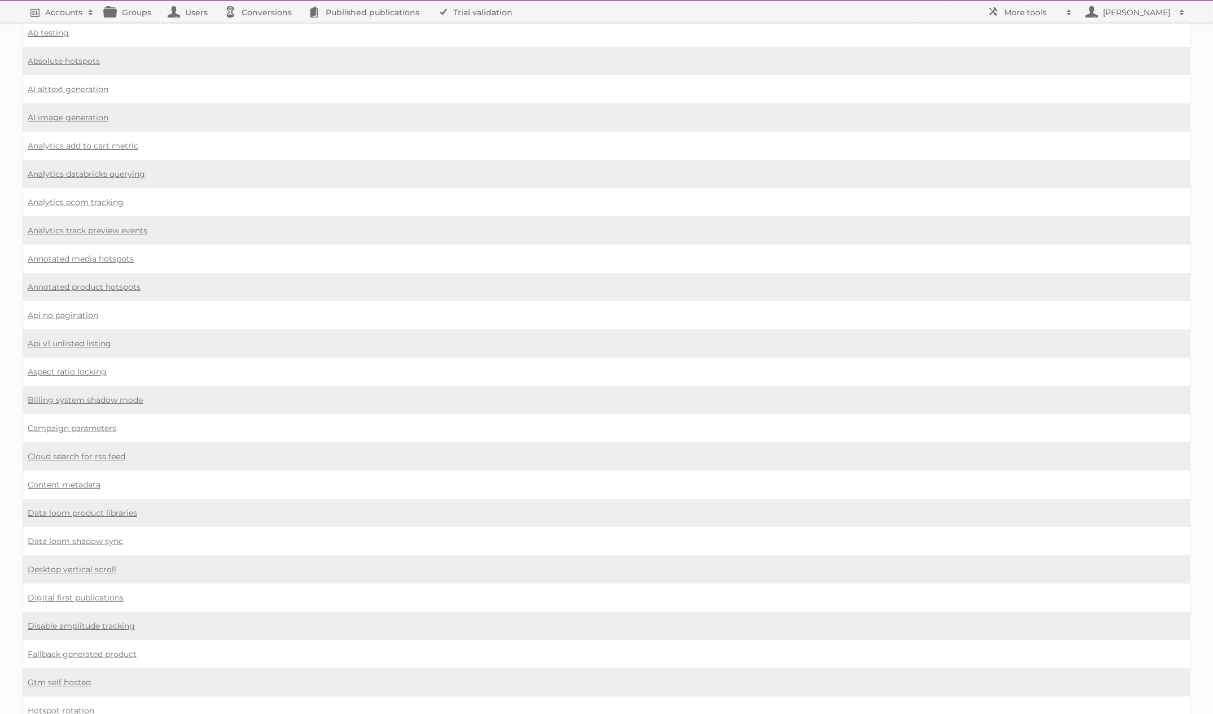
scroll to position [85, 0]
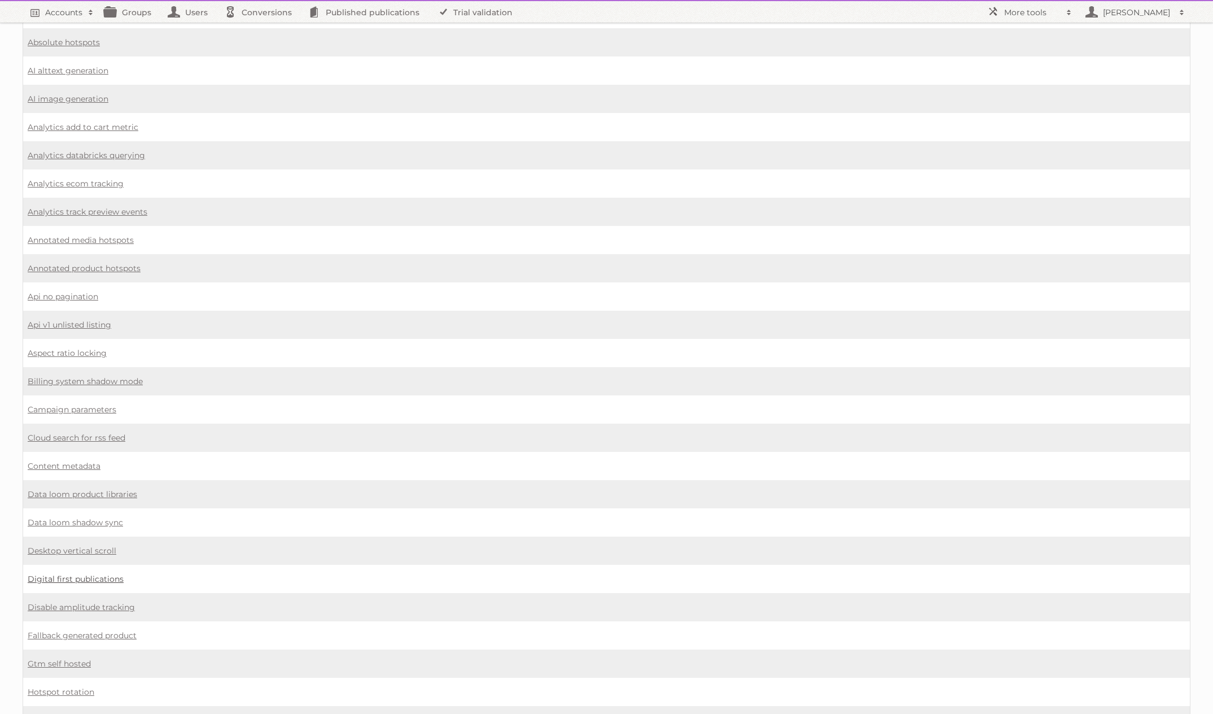
click at [63, 578] on link "Digital first publications" at bounding box center [76, 579] width 96 height 10
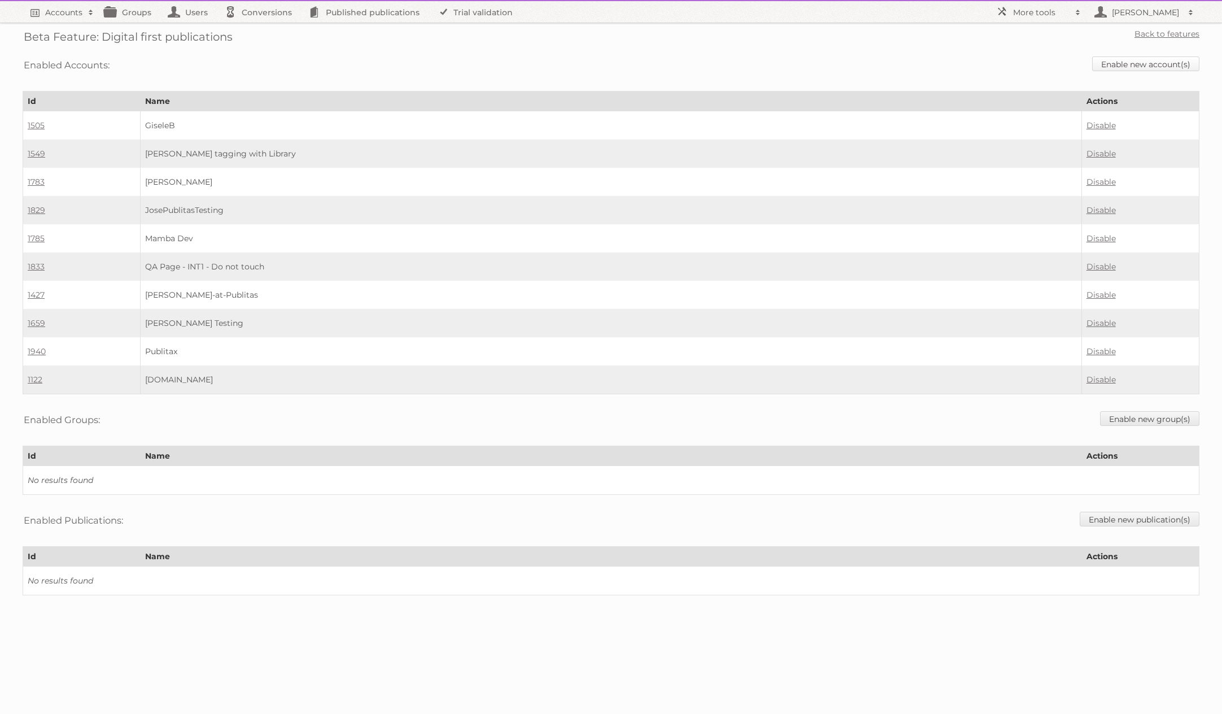
click at [1117, 67] on link "Enable new account(s)" at bounding box center [1145, 63] width 107 height 15
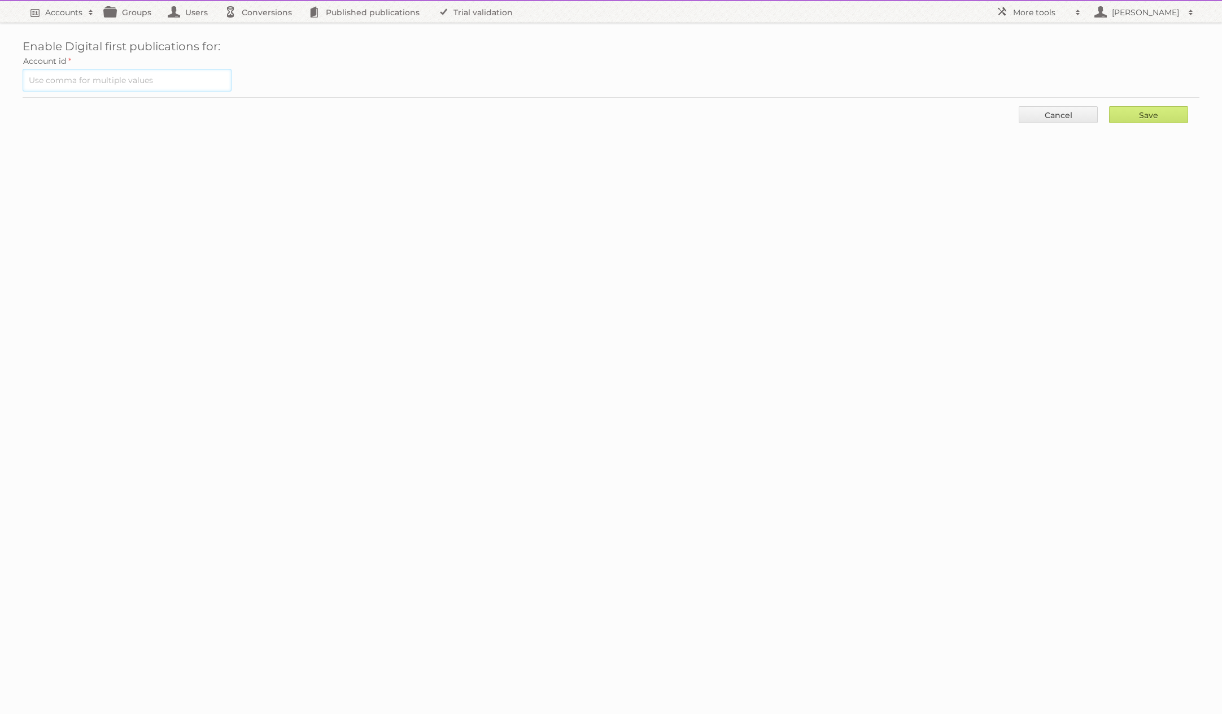
click at [177, 87] on input "text" at bounding box center [127, 80] width 209 height 23
paste input "1938"
type input "1938"
click at [1132, 106] on input "Save" at bounding box center [1148, 114] width 79 height 17
type input "..."
